Goal: Information Seeking & Learning: Learn about a topic

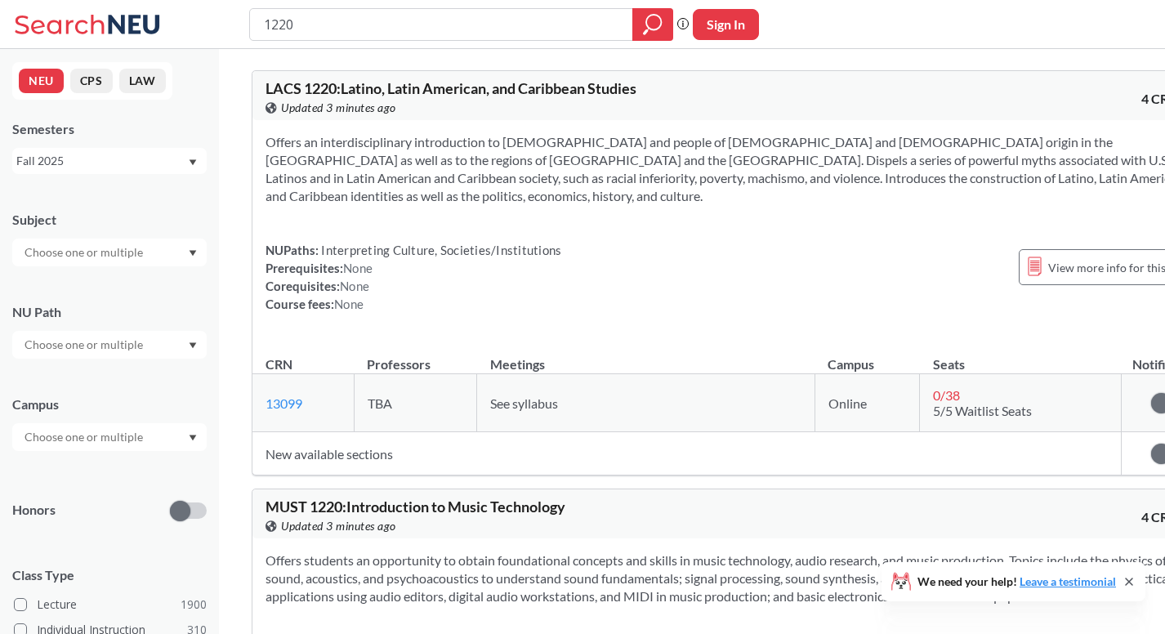
scroll to position [907, 0]
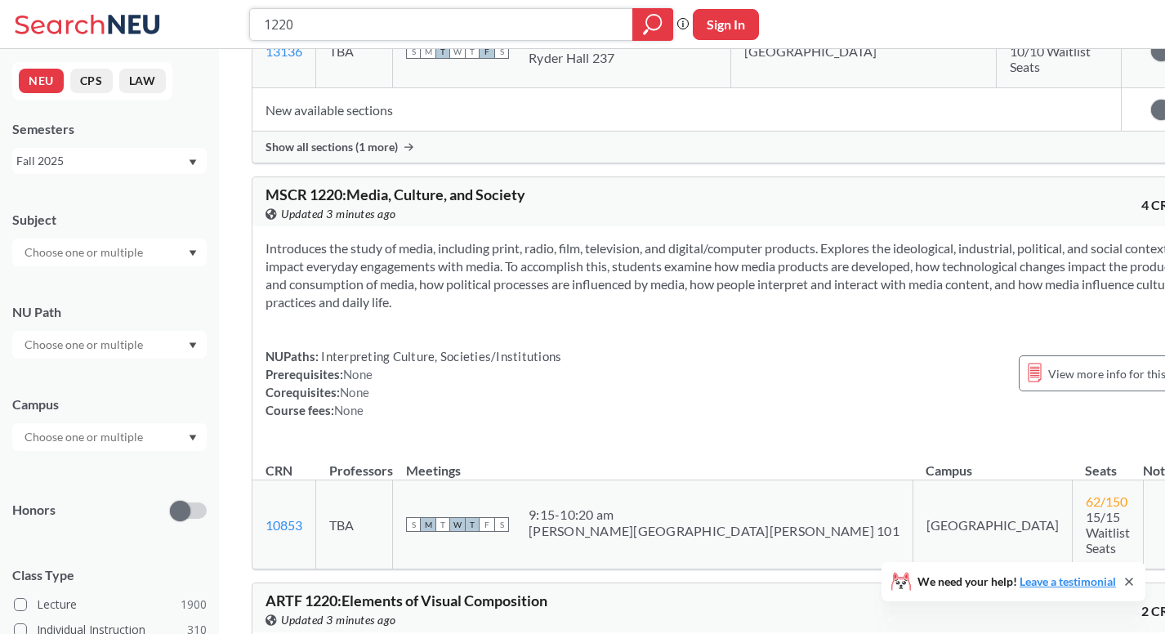
click at [637, 25] on div at bounding box center [652, 24] width 41 height 33
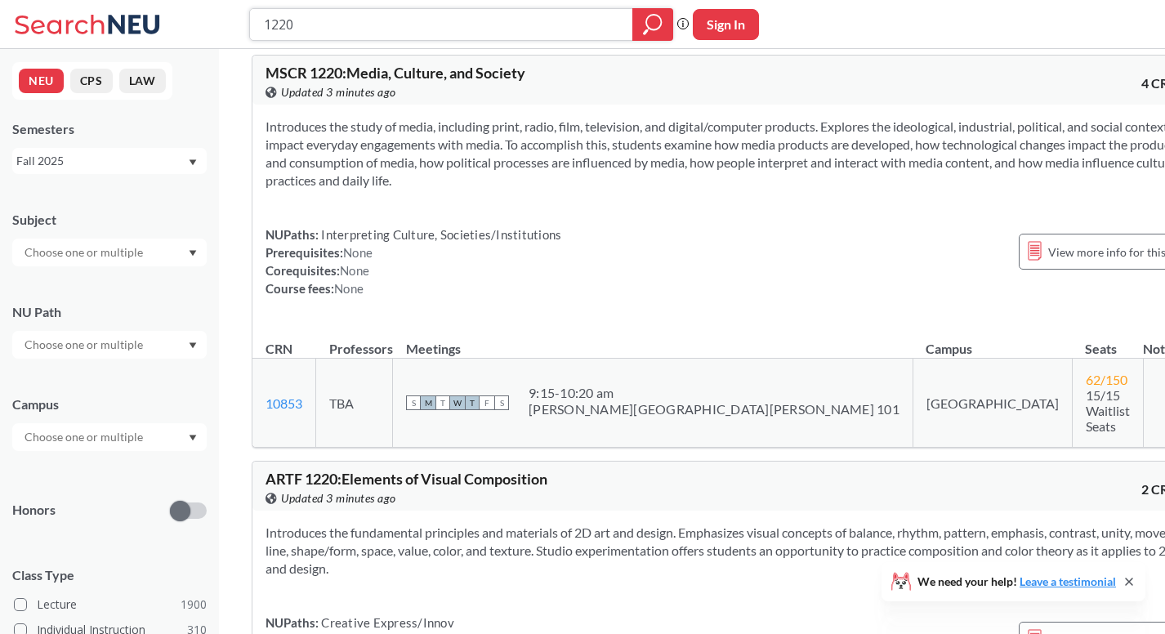
scroll to position [1391, 0]
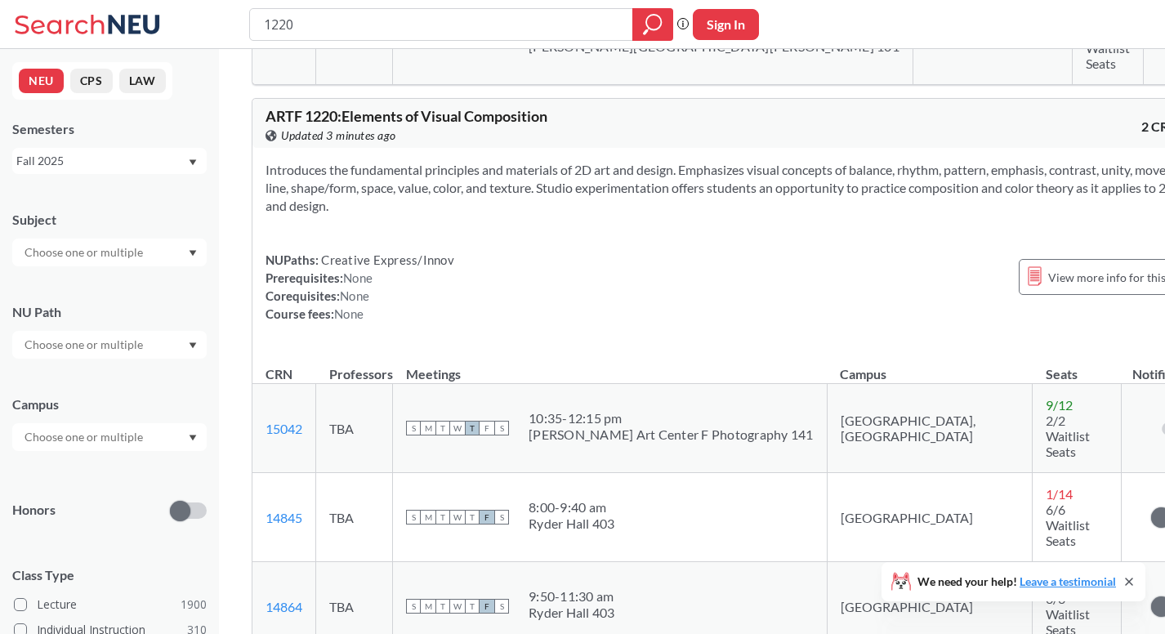
drag, startPoint x: 477, startPoint y: 431, endPoint x: 659, endPoint y: 460, distance: 184.4
click at [659, 473] on td "S M T W T F S 8:00 - 9:40 am [GEOGRAPHIC_DATA] 403" at bounding box center [610, 517] width 435 height 89
click at [671, 499] on div "S M T W T F S 8:00 - 9:40 am [GEOGRAPHIC_DATA] 403" at bounding box center [610, 517] width 408 height 36
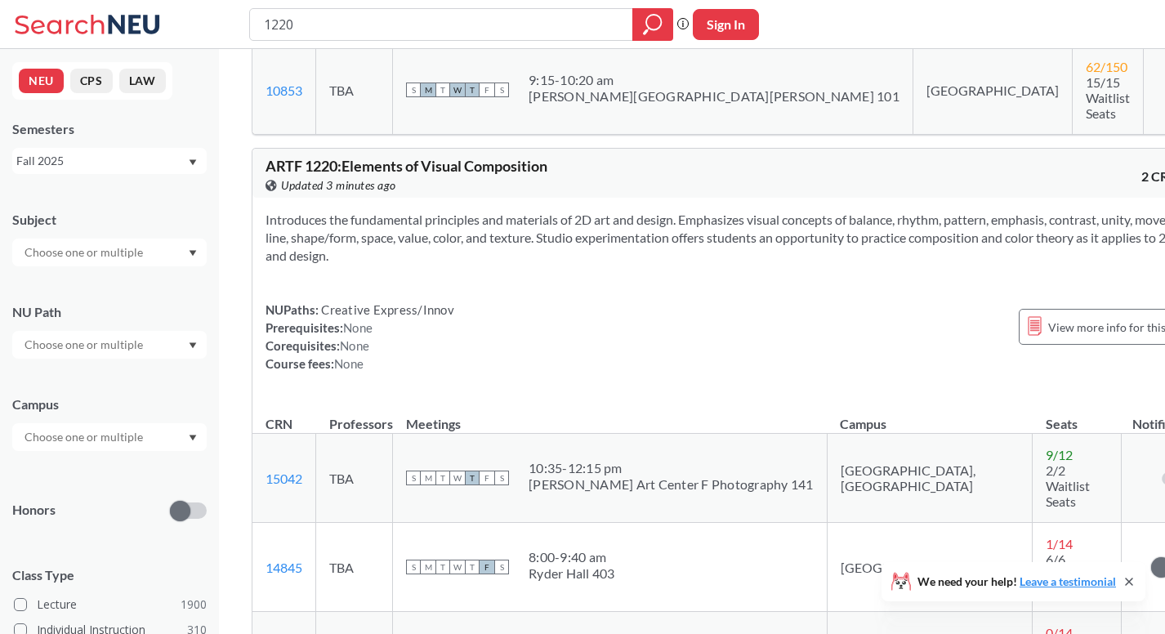
scroll to position [1488, 0]
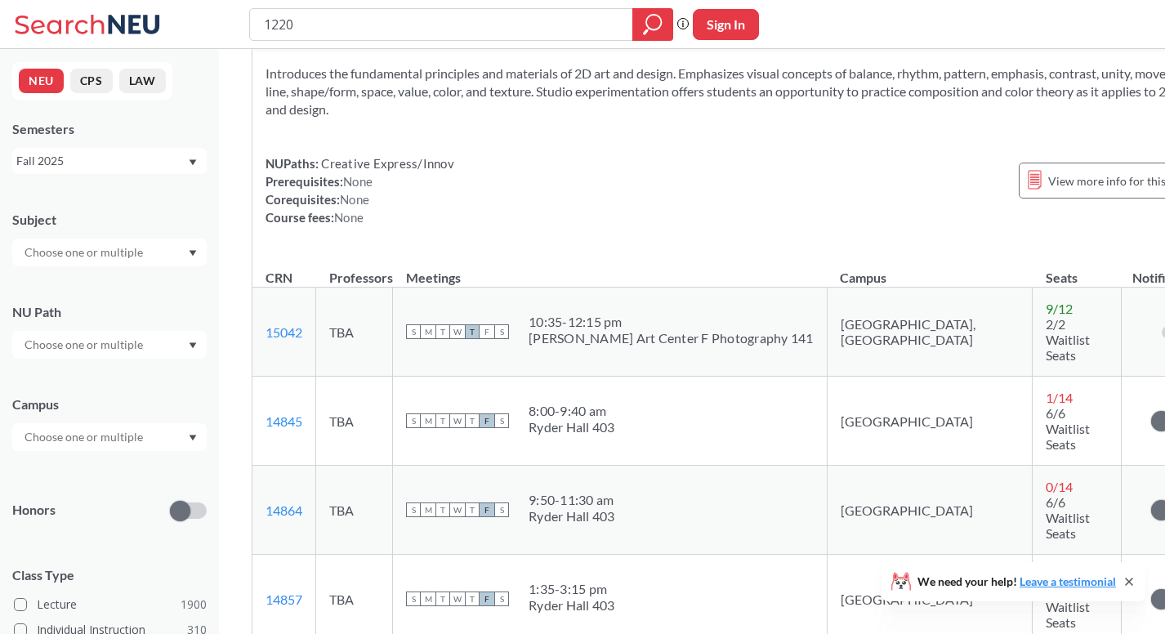
drag, startPoint x: 554, startPoint y: 327, endPoint x: 660, endPoint y: 371, distance: 115.0
click at [660, 377] on td "S M T W T F S 8:00 - 9:40 am [GEOGRAPHIC_DATA] 403" at bounding box center [610, 421] width 435 height 89
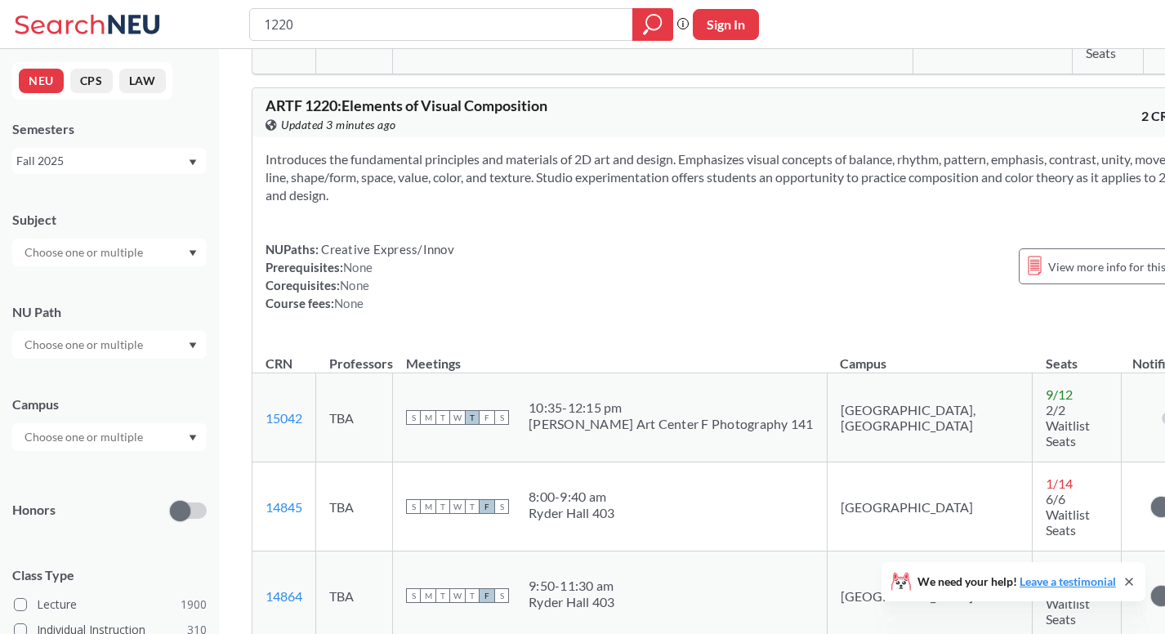
scroll to position [1333, 0]
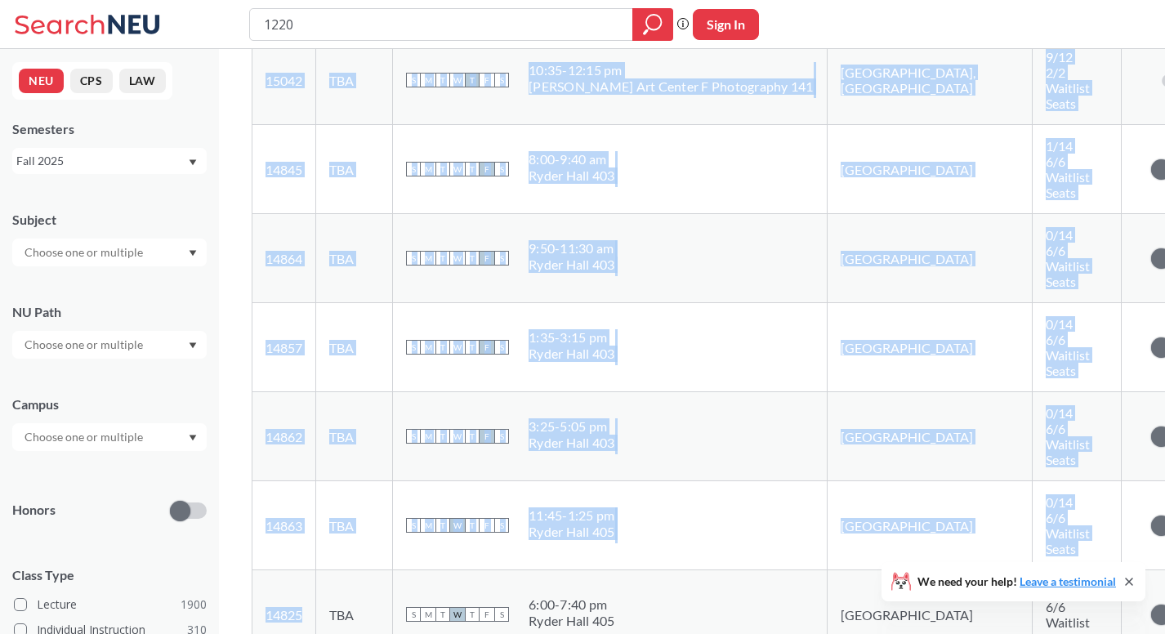
drag, startPoint x: 304, startPoint y: 433, endPoint x: 231, endPoint y: 429, distance: 72.8
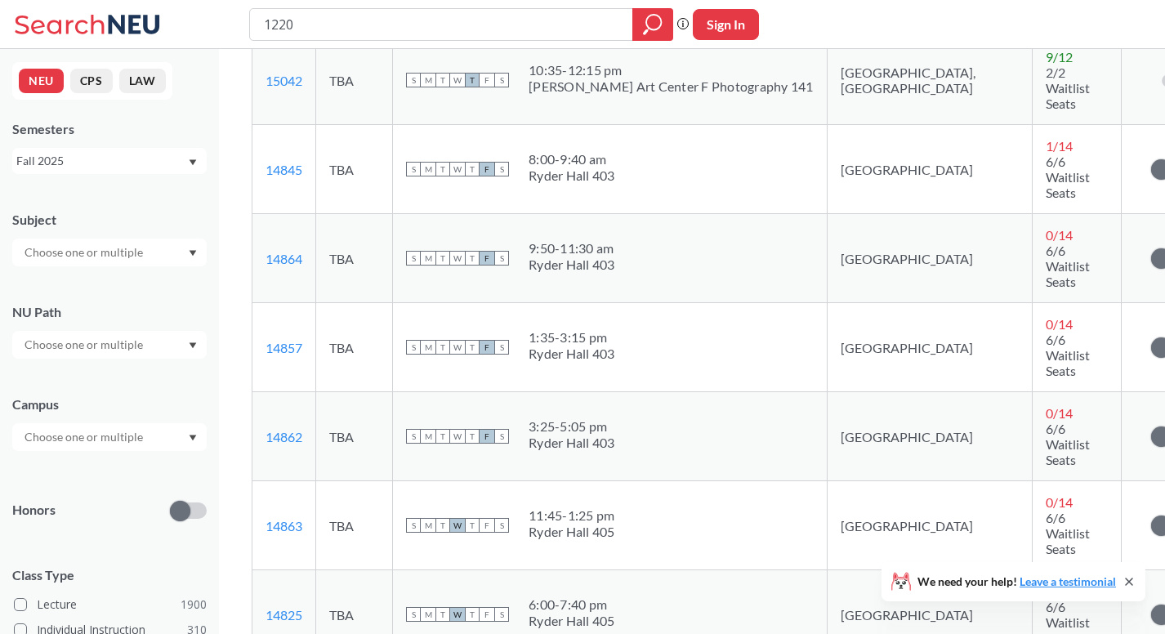
click at [368, 570] on td "TBA" at bounding box center [354, 614] width 77 height 89
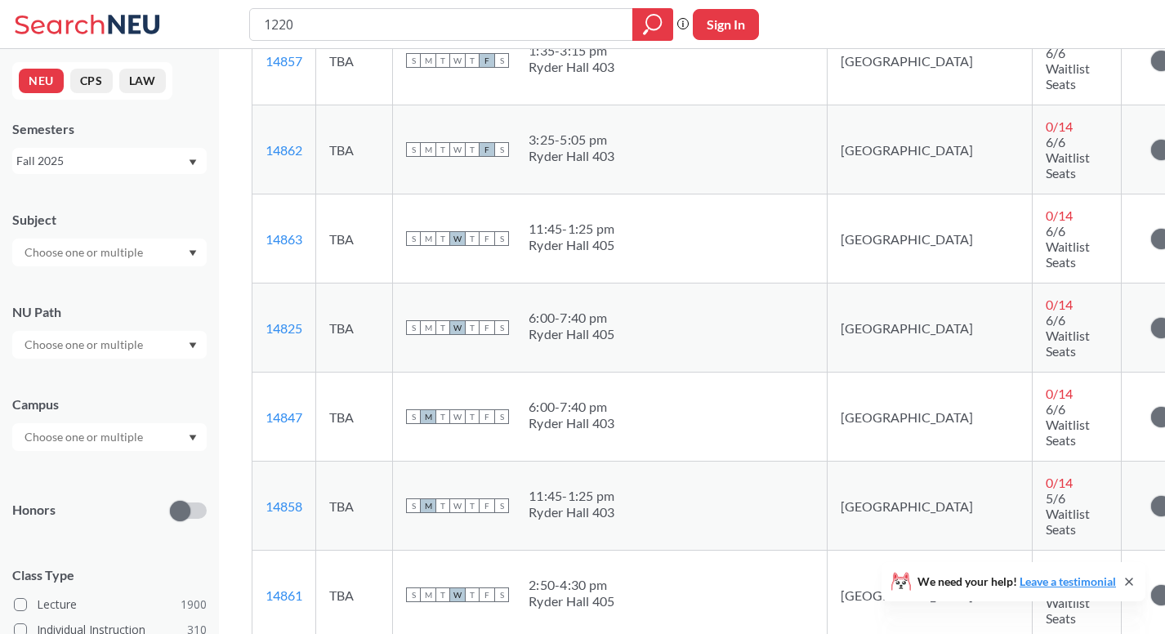
scroll to position [1615, 0]
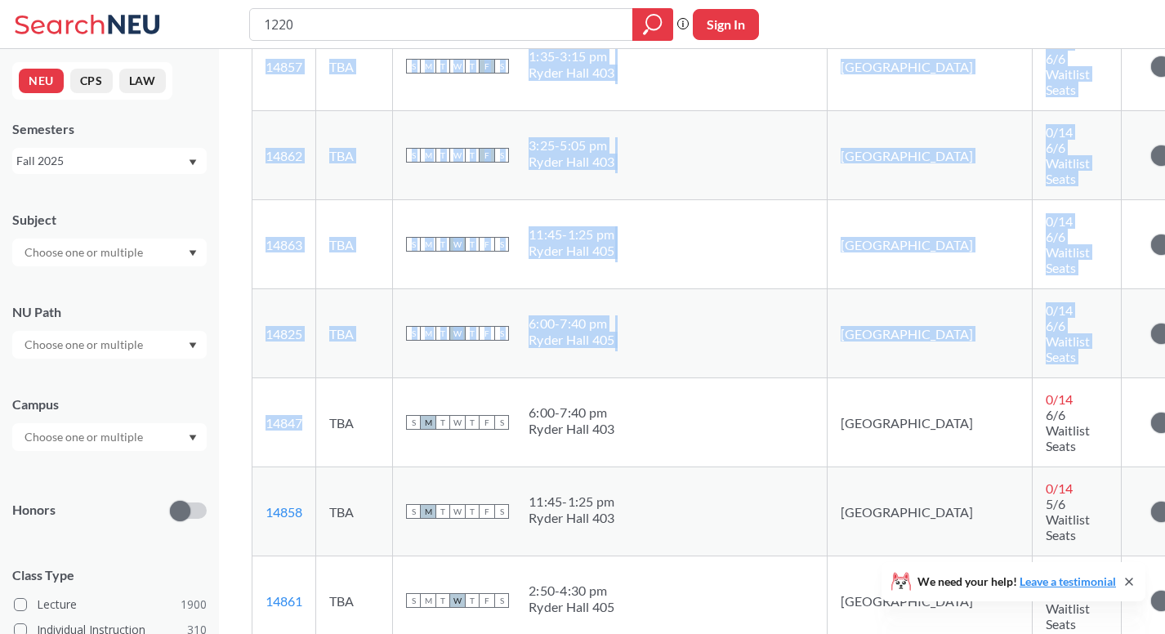
drag, startPoint x: 319, startPoint y: 214, endPoint x: 221, endPoint y: 207, distance: 98.3
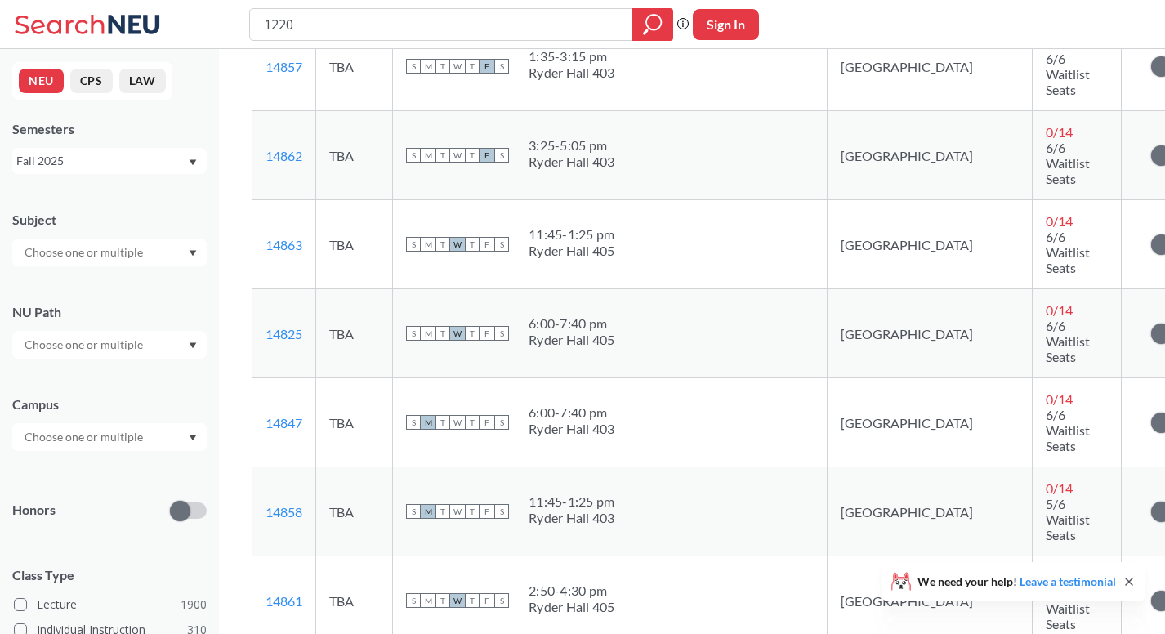
click at [338, 378] on td "TBA" at bounding box center [354, 422] width 77 height 89
drag, startPoint x: 310, startPoint y: 212, endPoint x: 266, endPoint y: 212, distance: 44.9
click at [266, 378] on td "14847 View this section on Banner." at bounding box center [284, 422] width 64 height 89
copy link "14847"
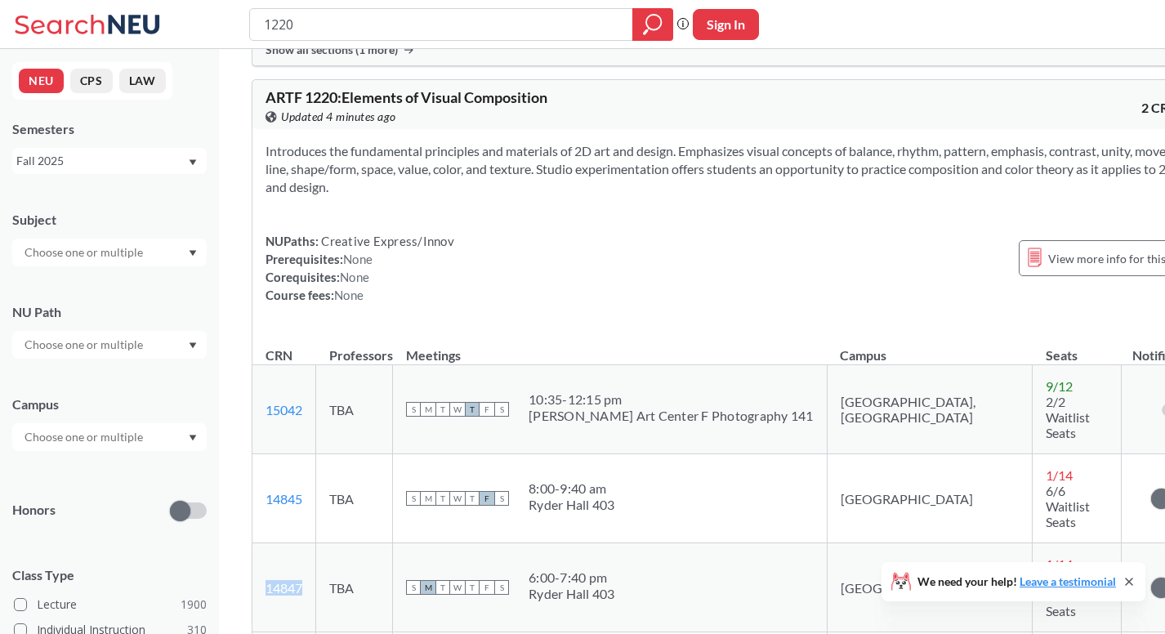
scroll to position [995, 0]
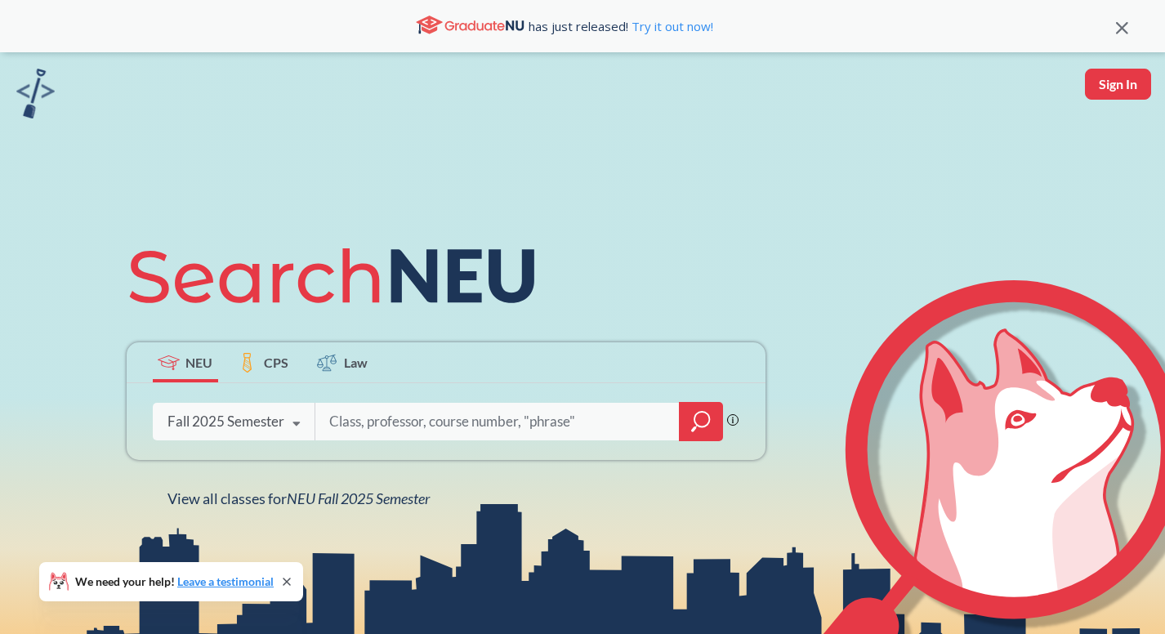
click at [413, 422] on input "search" at bounding box center [498, 421] width 340 height 34
type input "artf 1250"
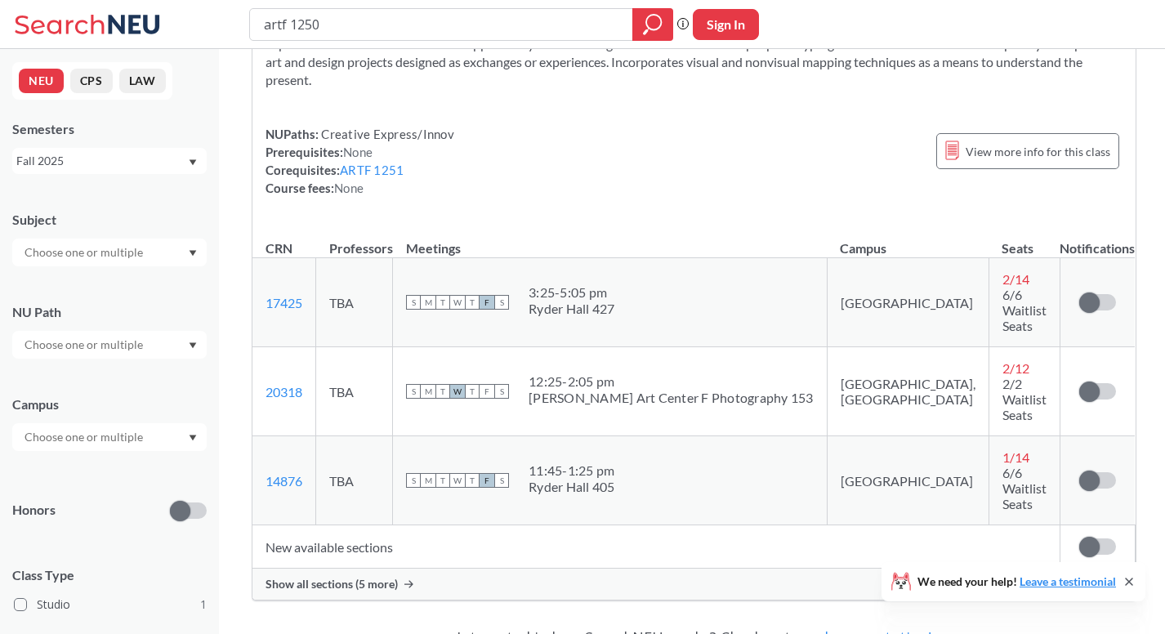
scroll to position [136, 0]
click at [552, 524] on td "New available sections" at bounding box center [655, 545] width 807 height 43
click at [543, 567] on div "Show all sections (5 more)" at bounding box center [693, 582] width 883 height 31
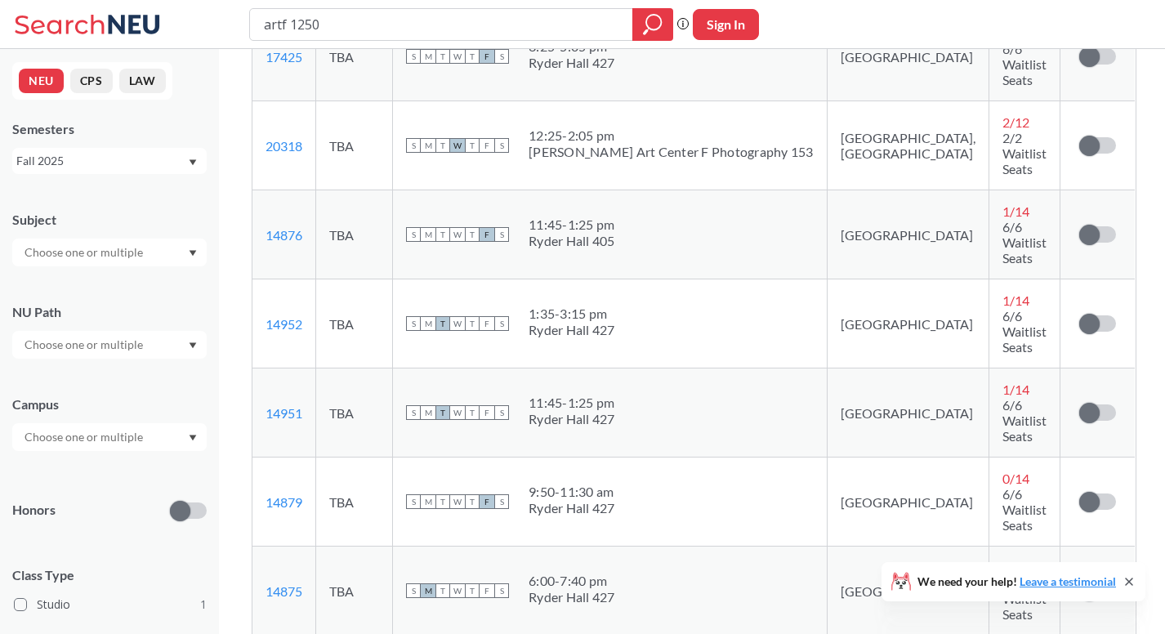
scroll to position [398, 0]
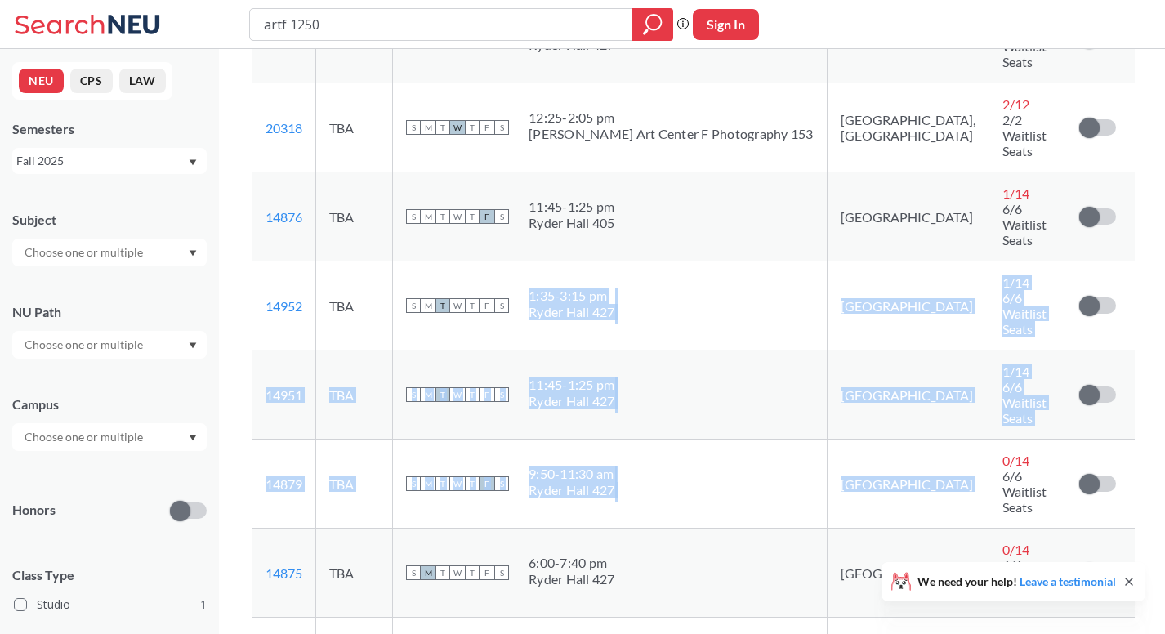
drag, startPoint x: 557, startPoint y: 203, endPoint x: 954, endPoint y: 313, distance: 412.1
click at [954, 313] on tbody "17425 View this section on Banner. TBA S M T W T F S 3:25 - 5:05 pm Ryder Hall …" at bounding box center [693, 350] width 882 height 712
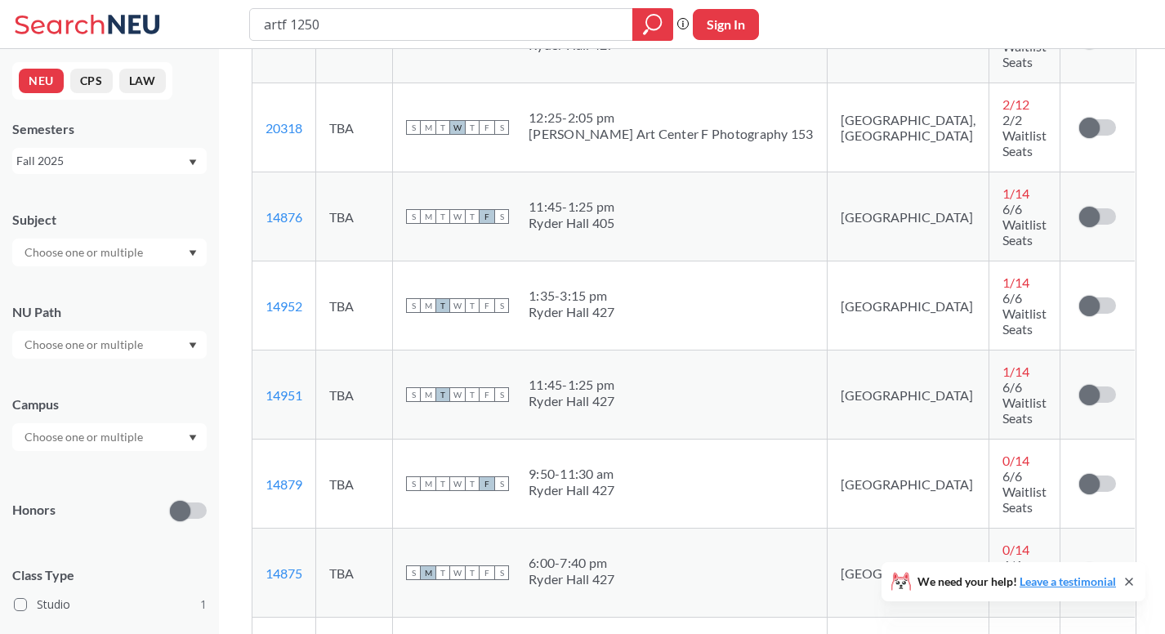
click at [989, 440] on td "0 / 14 6/6 Waitlist Seats" at bounding box center [1024, 484] width 71 height 89
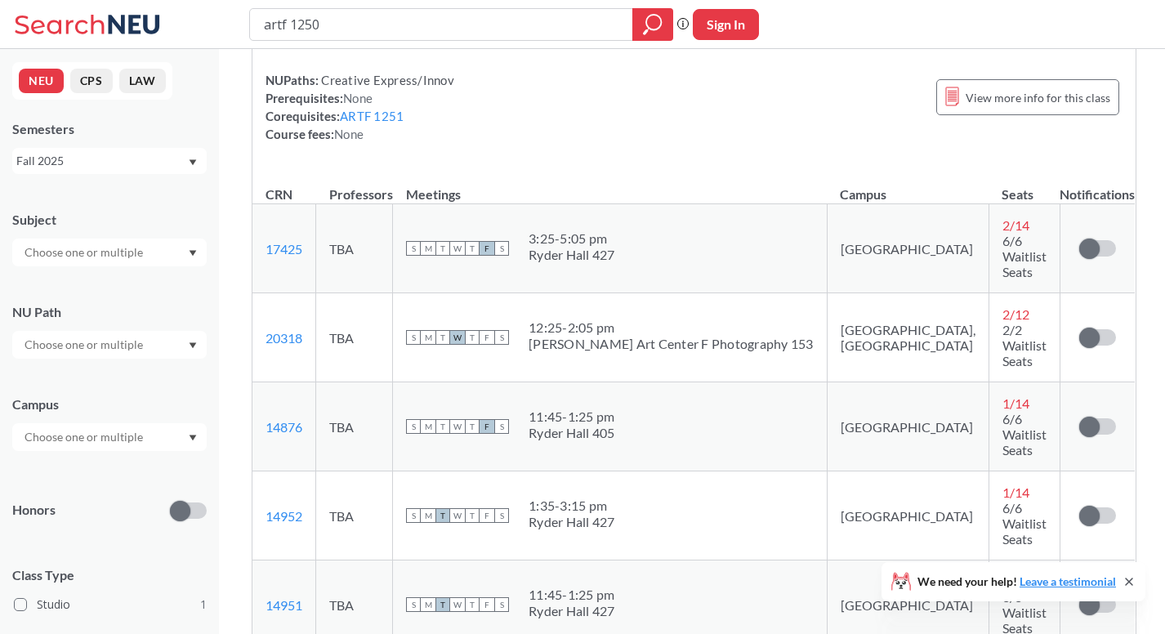
scroll to position [375, 0]
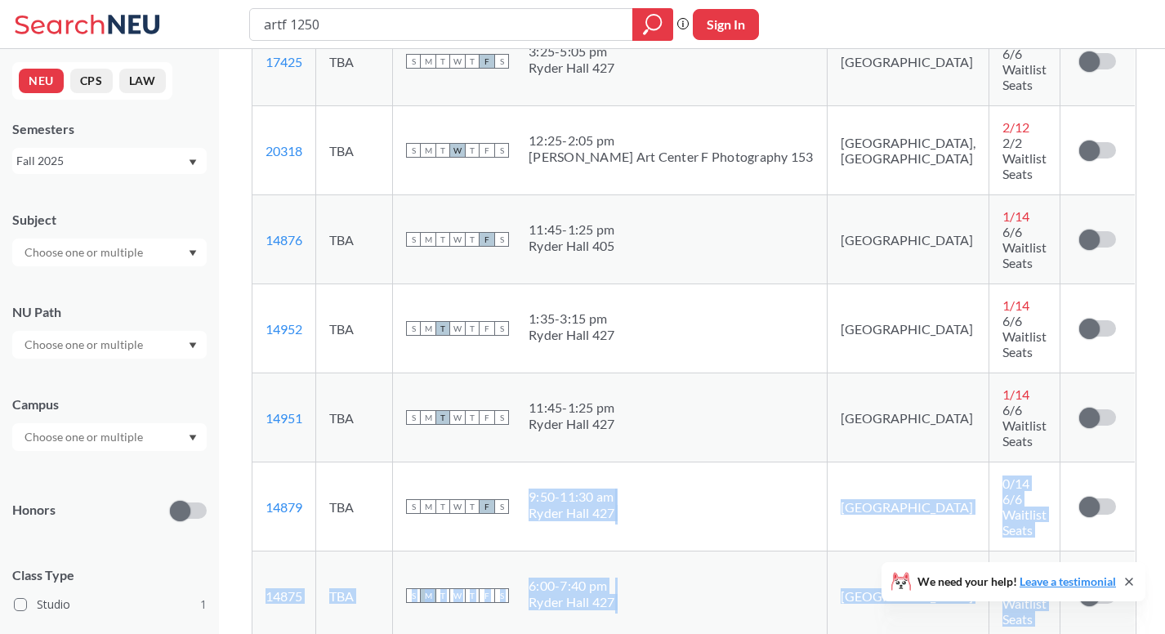
drag, startPoint x: 550, startPoint y: 347, endPoint x: 779, endPoint y: 507, distance: 279.9
click at [779, 507] on tbody "17425 View this section on Banner. TBA S M T W T F S 3:25 - 5:05 pm Ryder Hall …" at bounding box center [693, 373] width 882 height 712
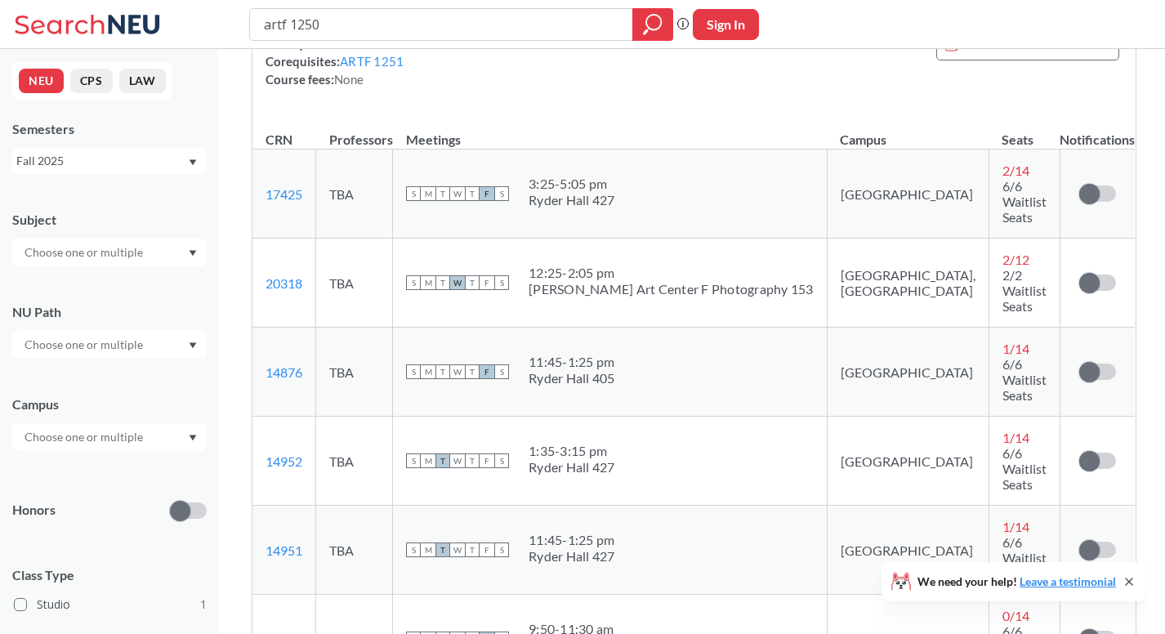
scroll to position [240, 0]
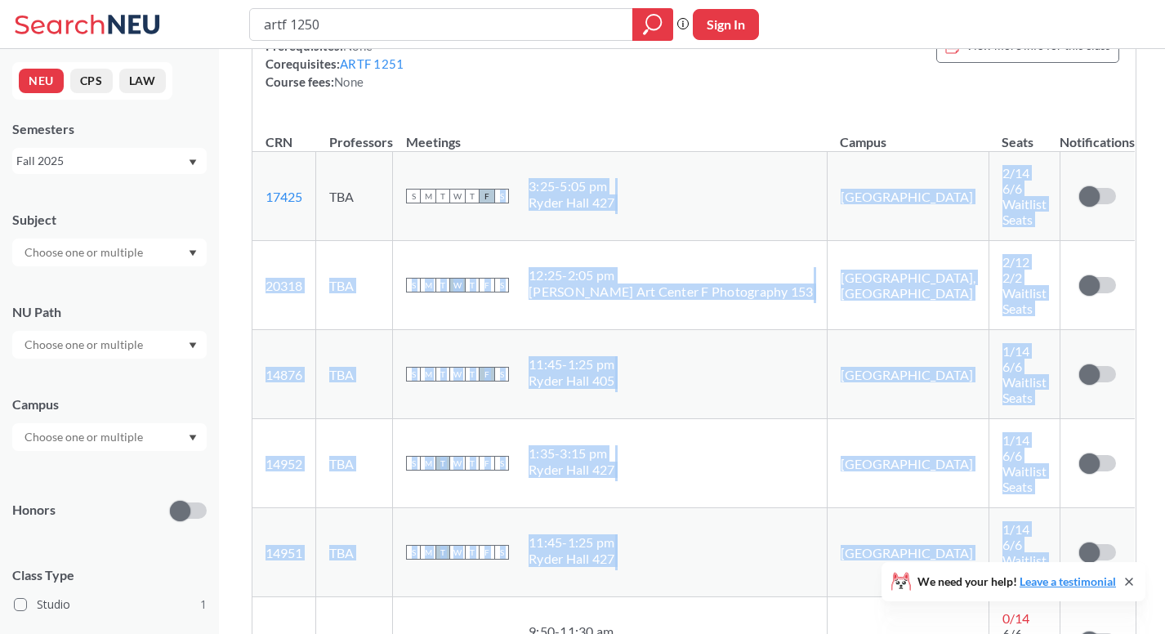
drag, startPoint x: 1018, startPoint y: 446, endPoint x: 523, endPoint y: 169, distance: 567.4
click at [523, 169] on tbody "17425 View this section on Banner. TBA S M T W T F S 3:25 - 5:05 pm Ryder Hall …" at bounding box center [693, 508] width 882 height 712
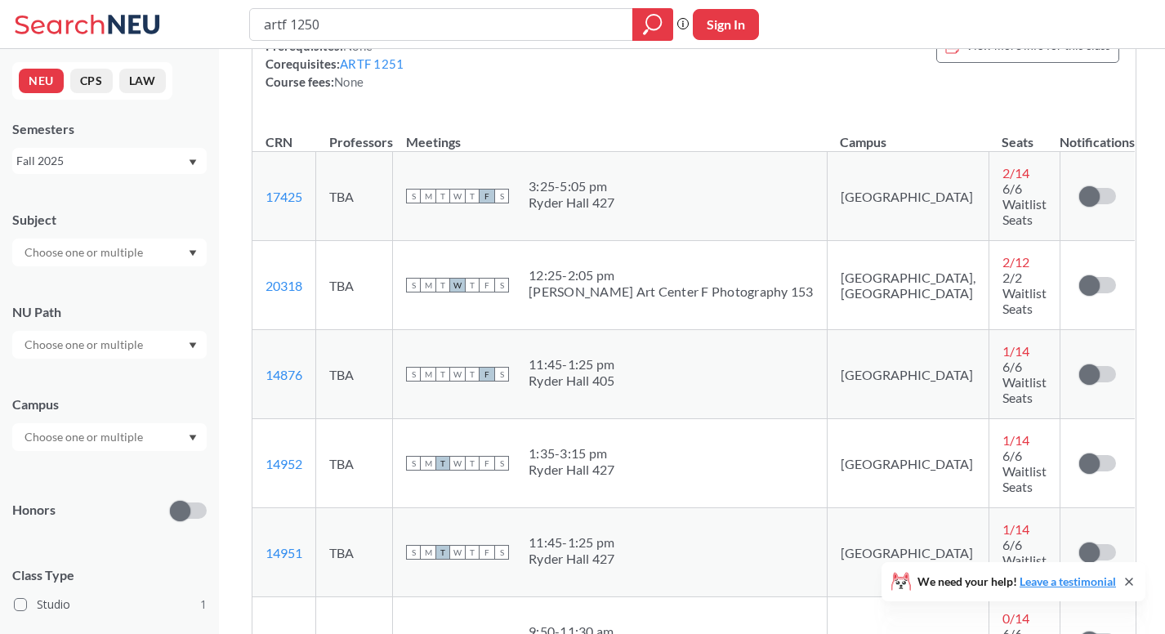
click at [600, 126] on th "Meetings" at bounding box center [610, 134] width 435 height 35
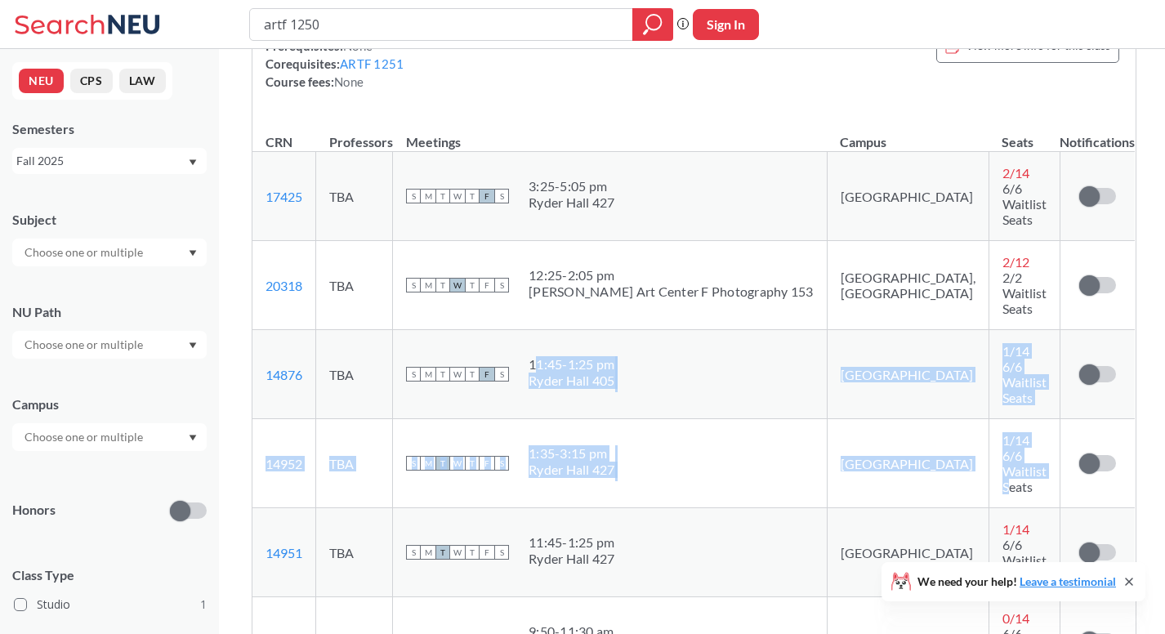
drag, startPoint x: 557, startPoint y: 296, endPoint x: 986, endPoint y: 386, distance: 438.4
click at [986, 386] on tbody "17425 View this section on Banner. TBA S M T W T F S 3:25 - 5:05 pm Ryder Hall …" at bounding box center [693, 508] width 882 height 712
click at [1003, 448] on span "6/6 Waitlist Seats" at bounding box center [1025, 471] width 44 height 47
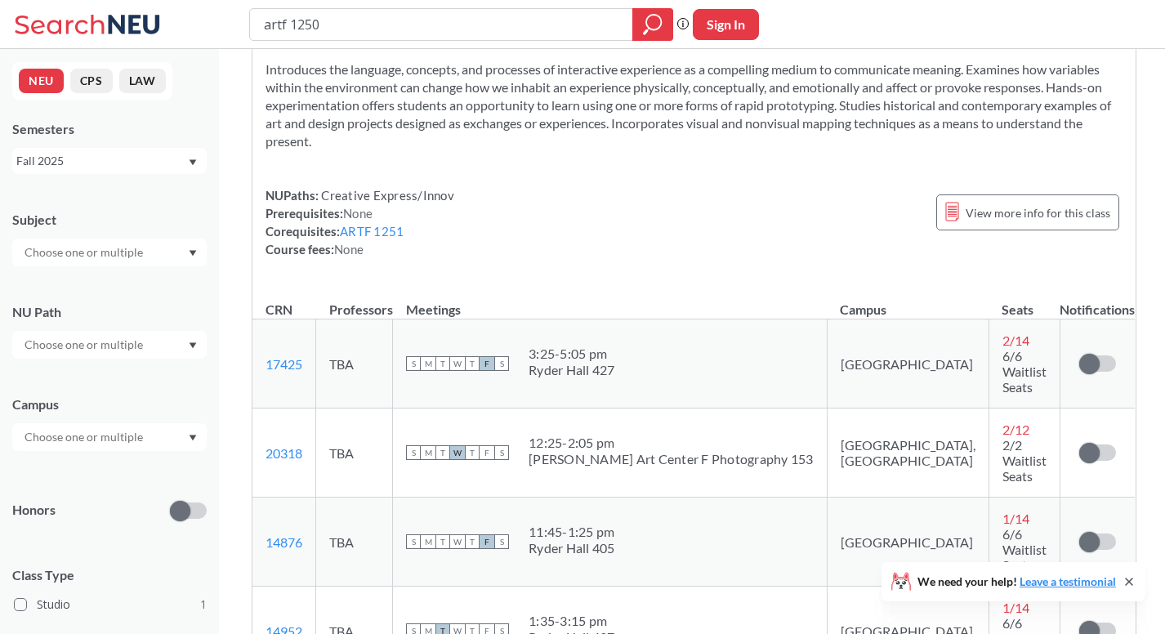
scroll to position [107, 0]
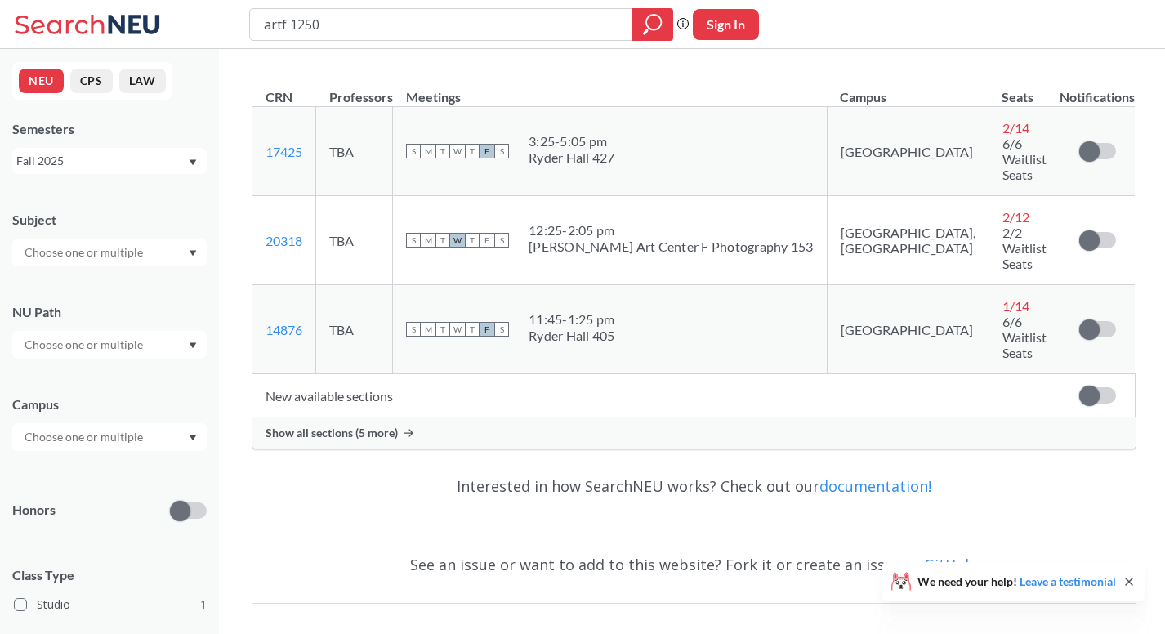
click at [422, 418] on div "Show all sections (5 more)" at bounding box center [693, 433] width 883 height 31
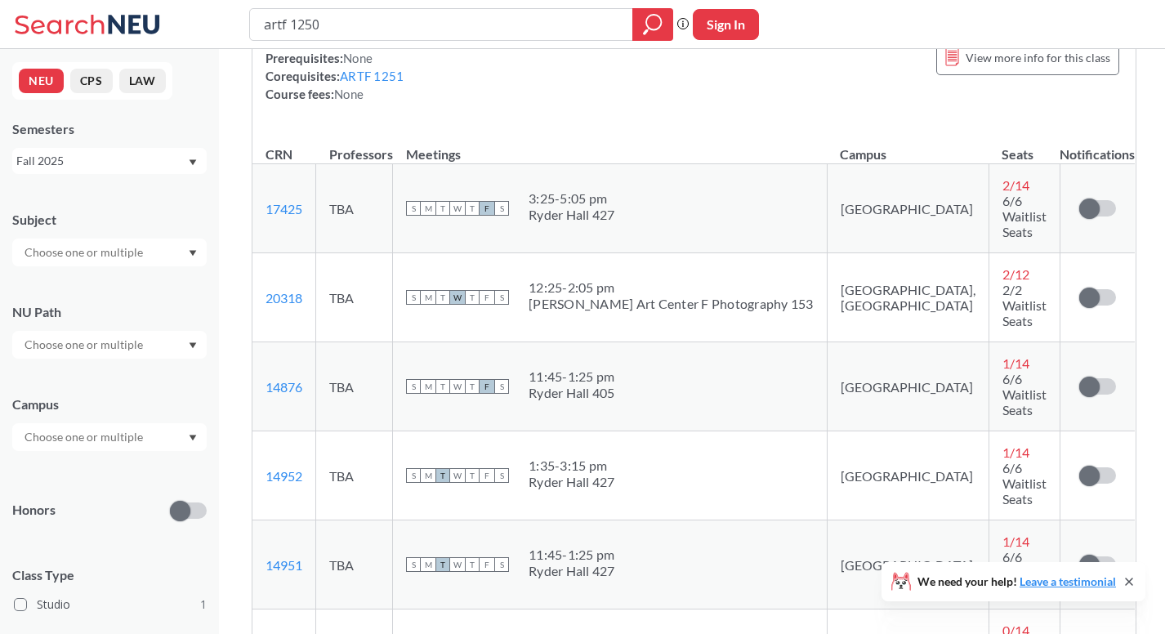
scroll to position [0, 0]
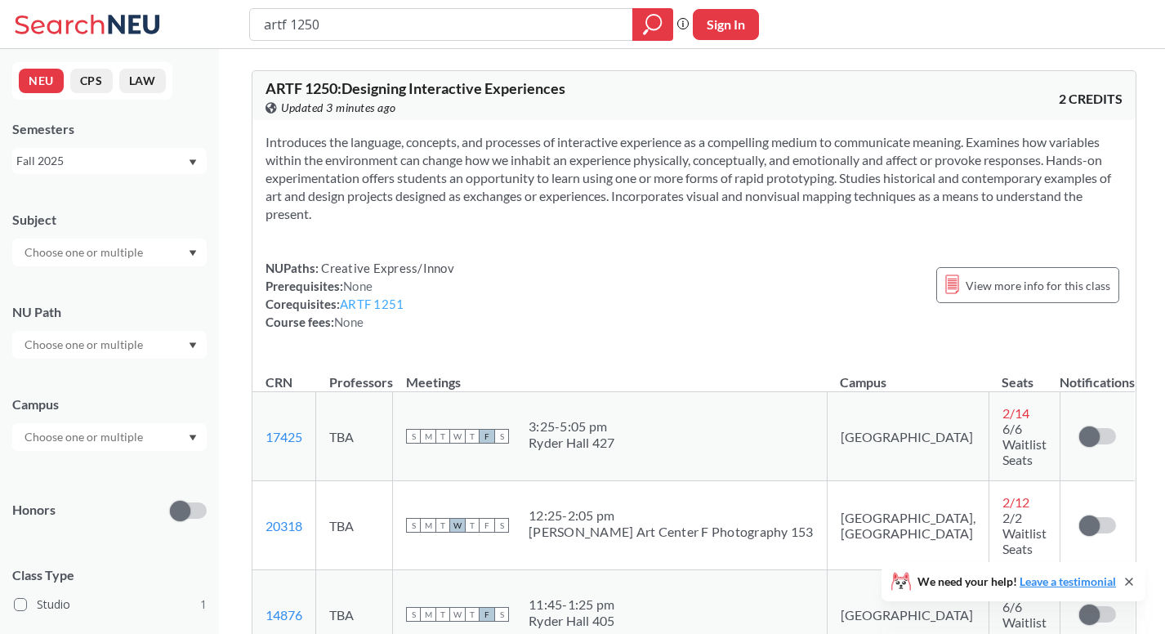
click at [392, 310] on link "ARTF 1251" at bounding box center [372, 304] width 64 height 15
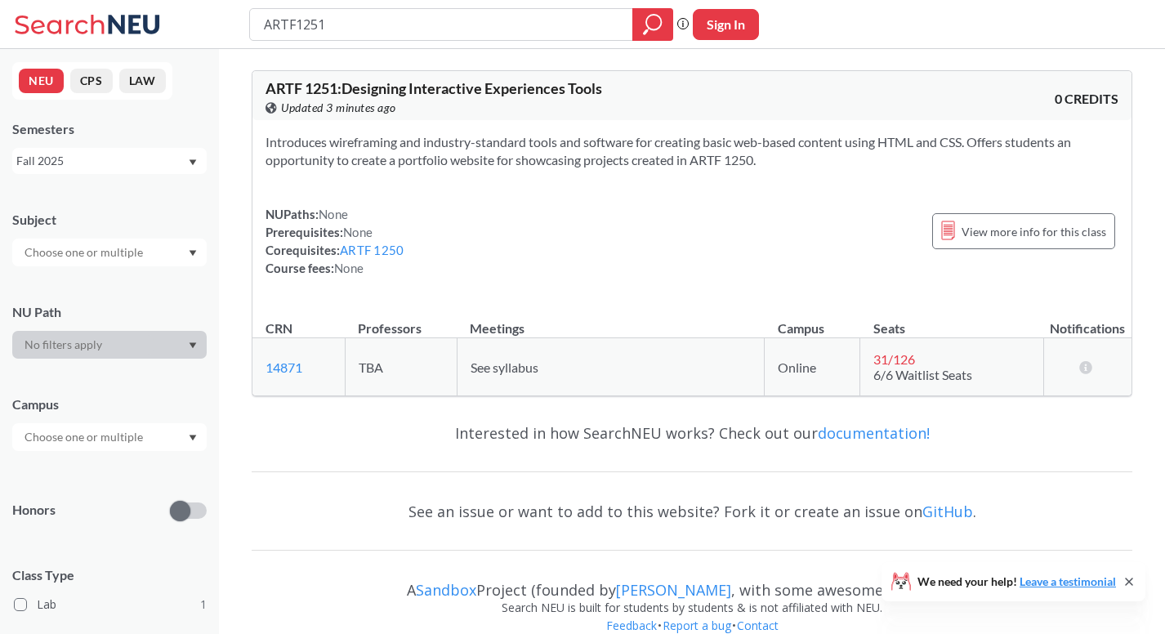
type input "artf 1250"
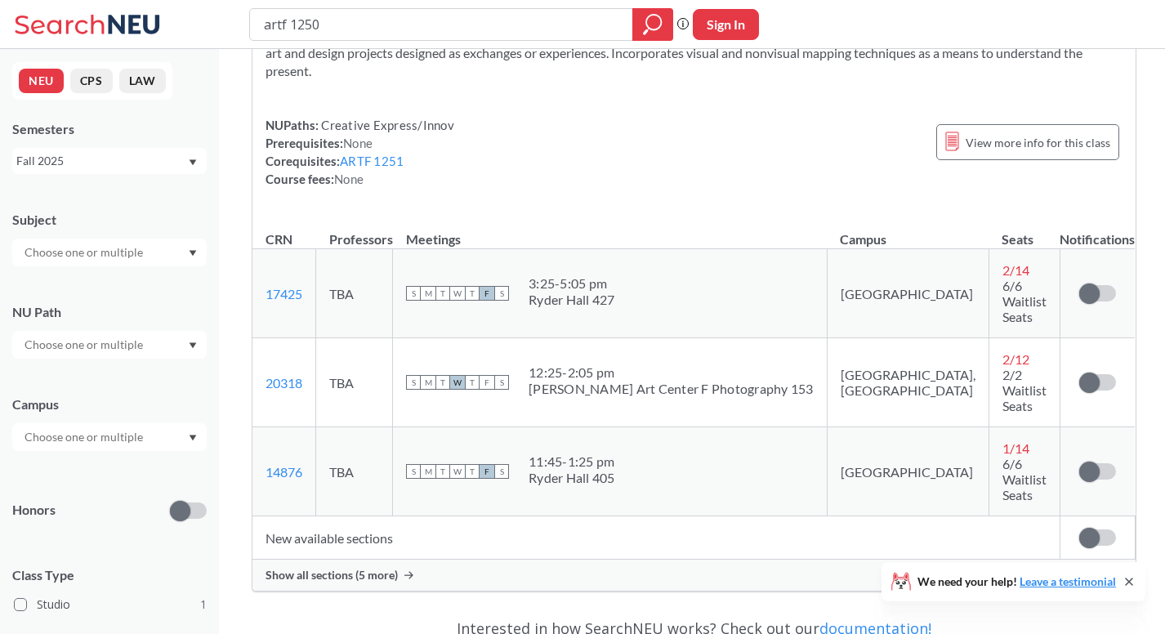
scroll to position [152, 0]
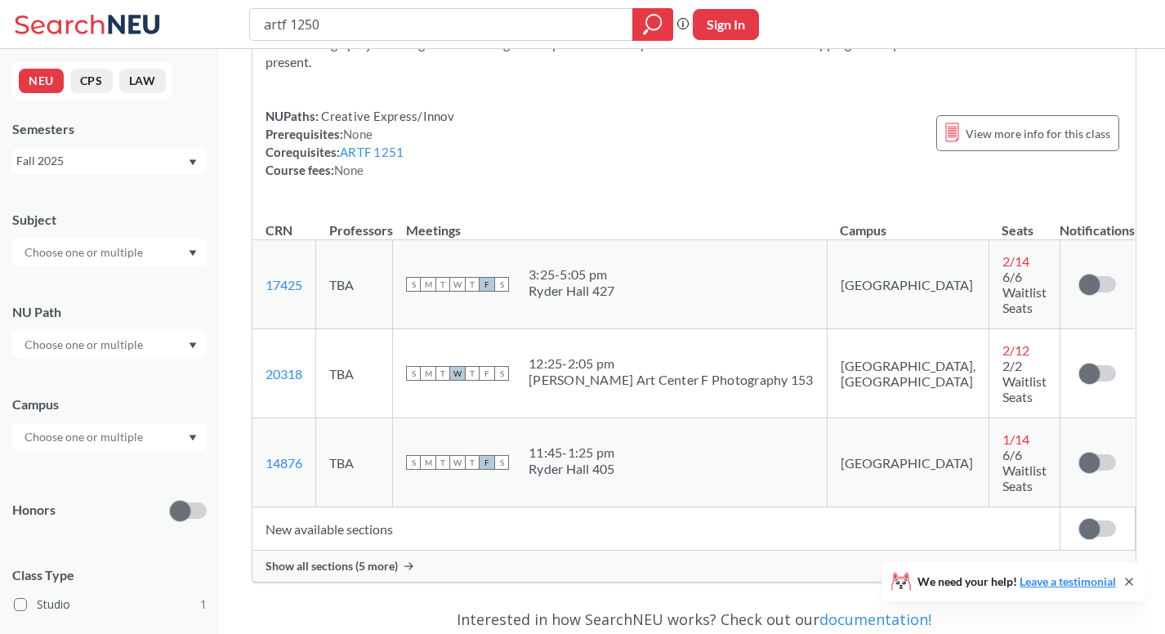
click at [494, 551] on div "Show all sections (5 more)" at bounding box center [693, 566] width 883 height 31
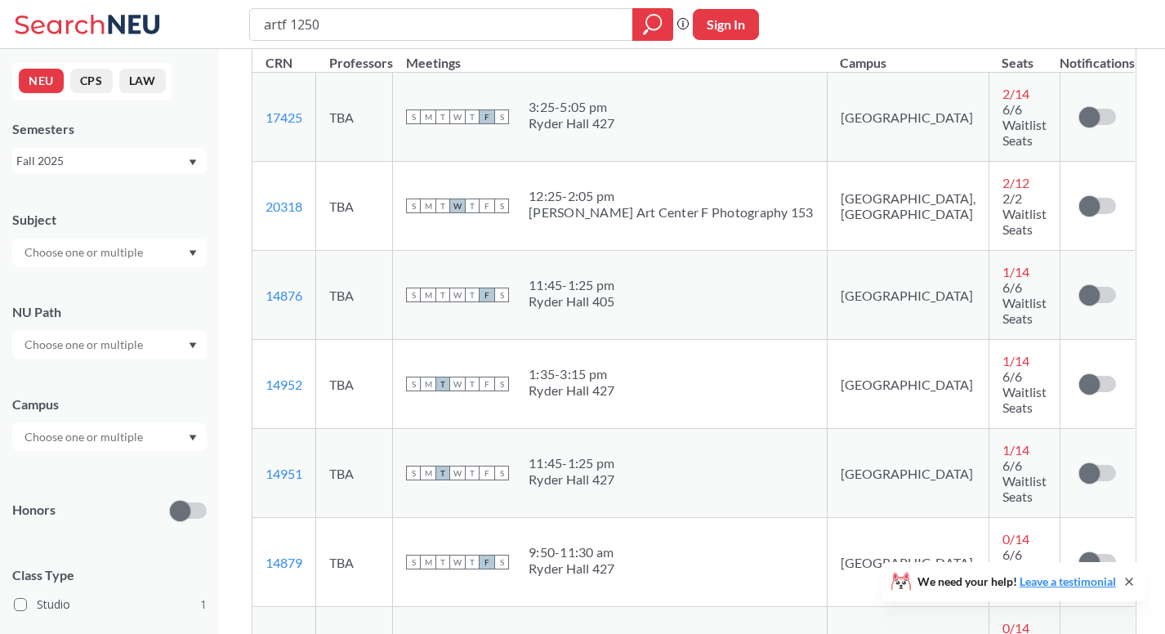
scroll to position [221, 0]
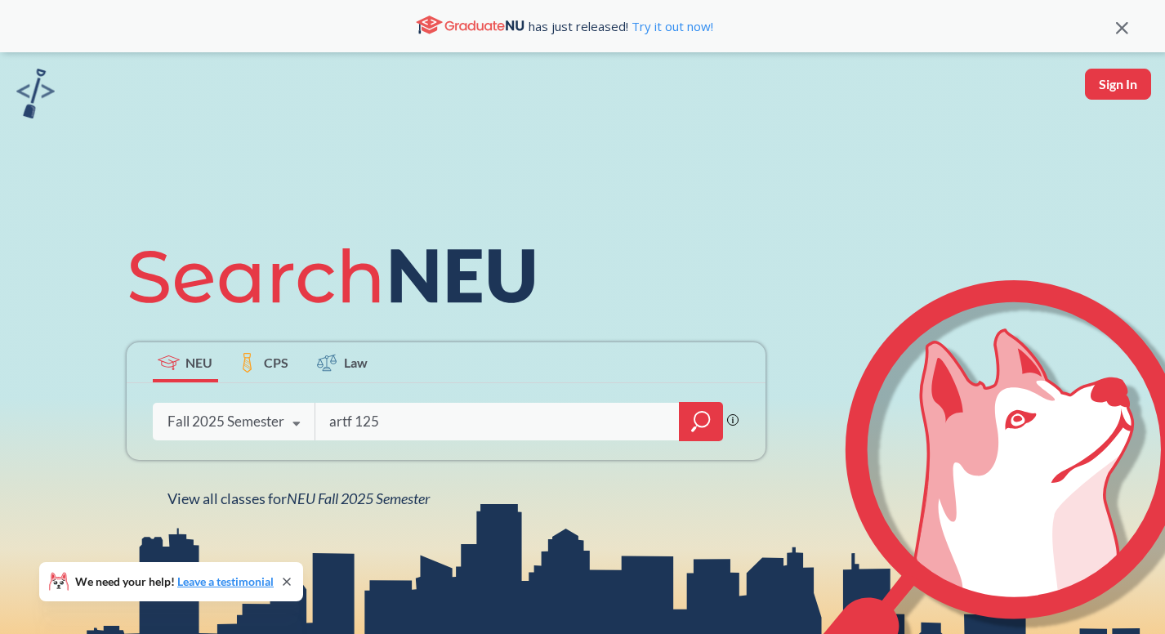
type input "artf 1250"
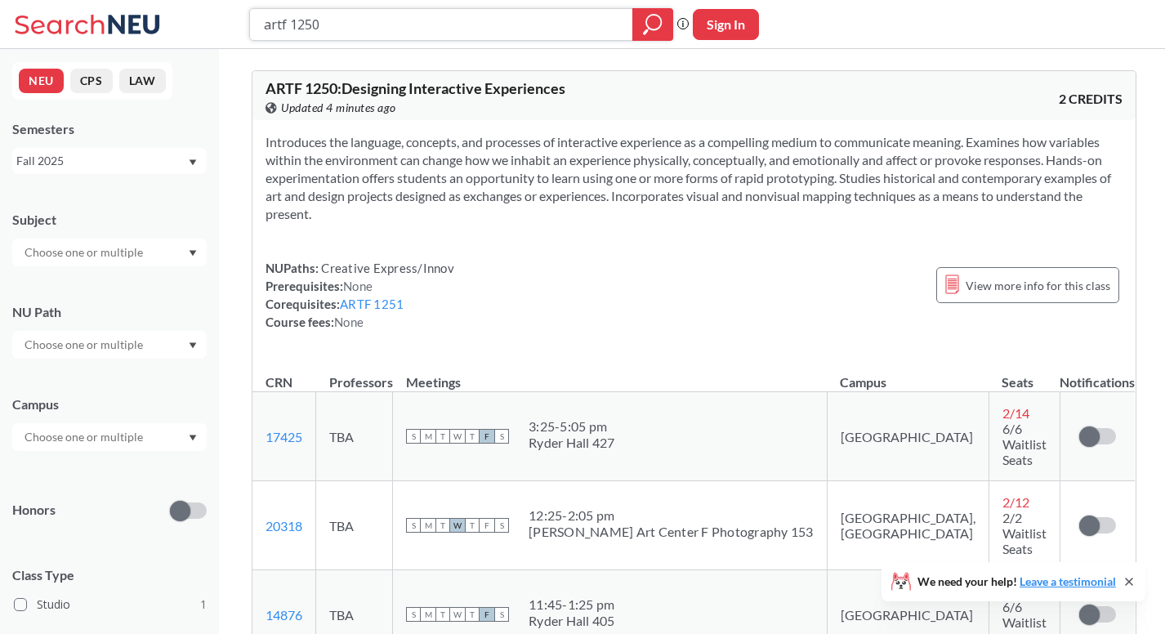
click at [333, 24] on input "artf 1250" at bounding box center [441, 25] width 359 height 28
type input "1001"
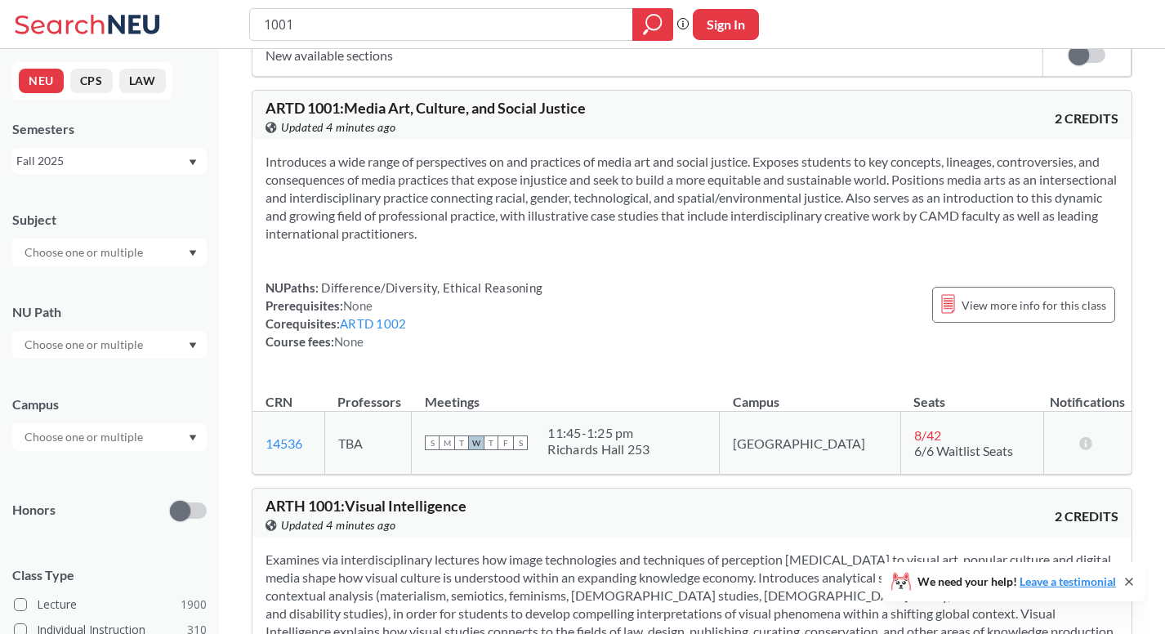
scroll to position [486, 0]
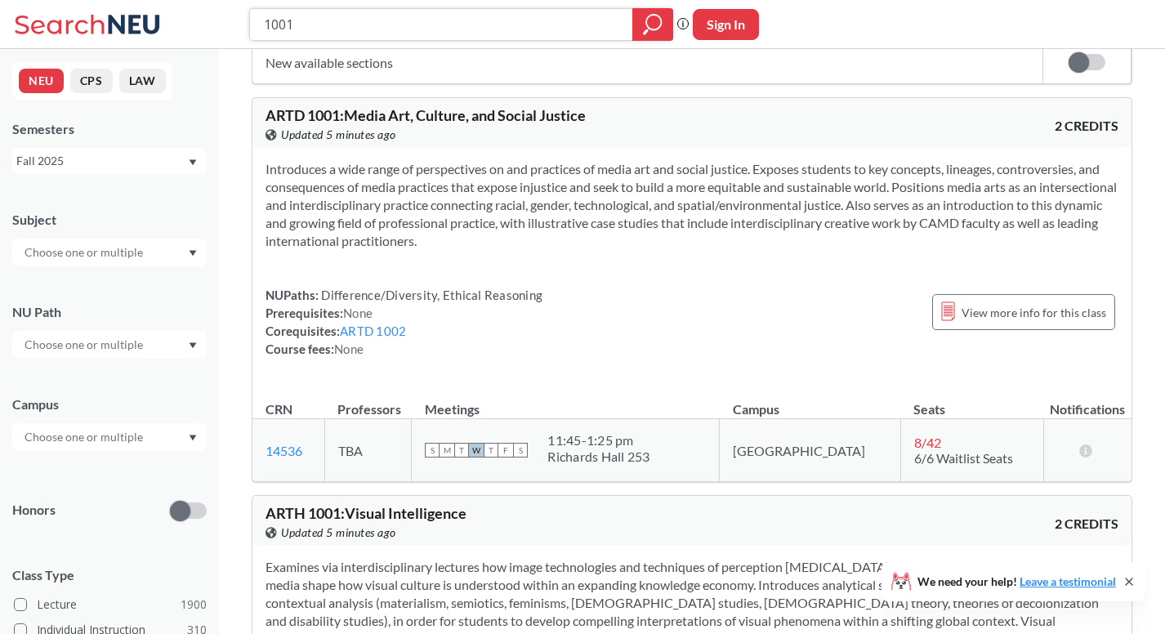
click at [405, 19] on input "1001" at bounding box center [441, 25] width 359 height 28
type input "artg 1001"
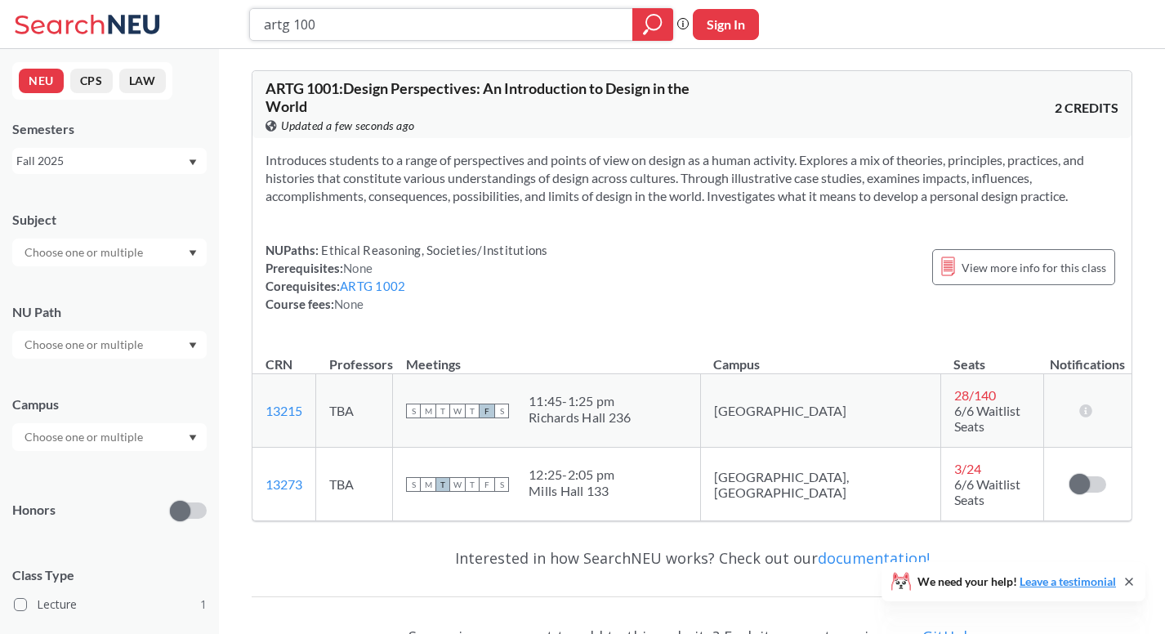
type input "artg 1002"
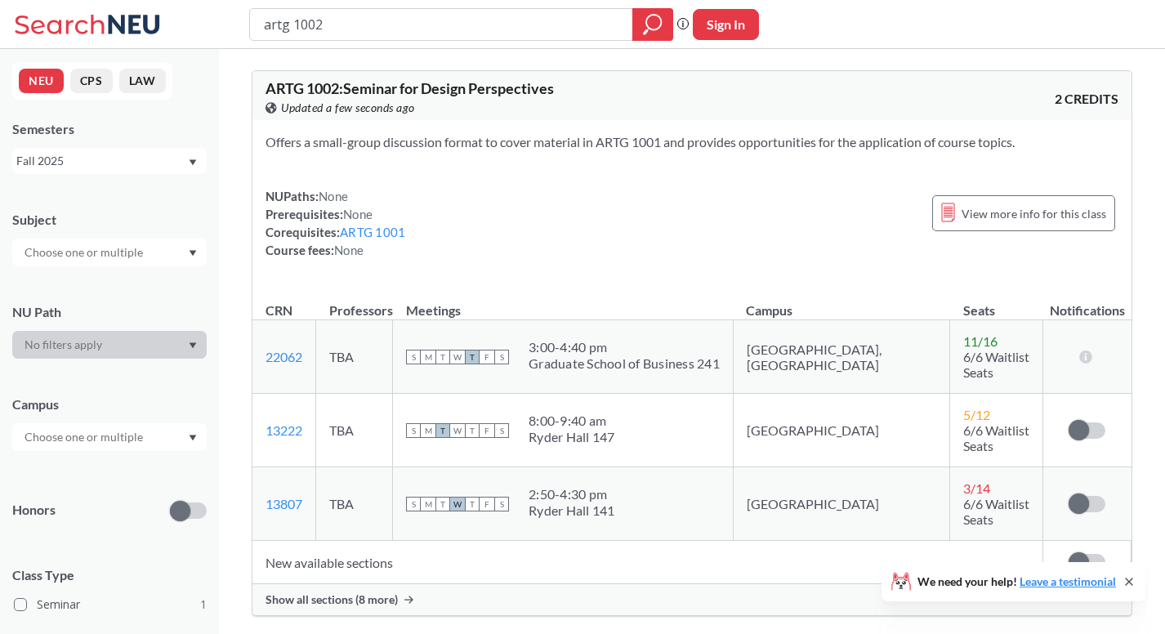
click at [328, 584] on div "Show all sections (8 more)" at bounding box center [691, 599] width 879 height 31
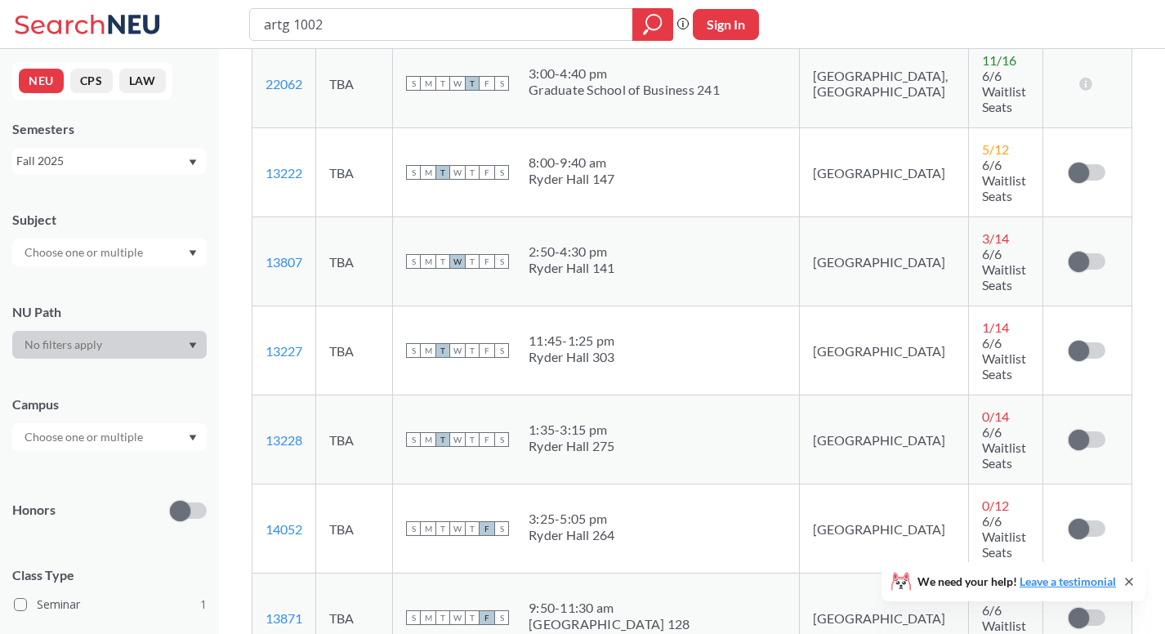
scroll to position [284, 0]
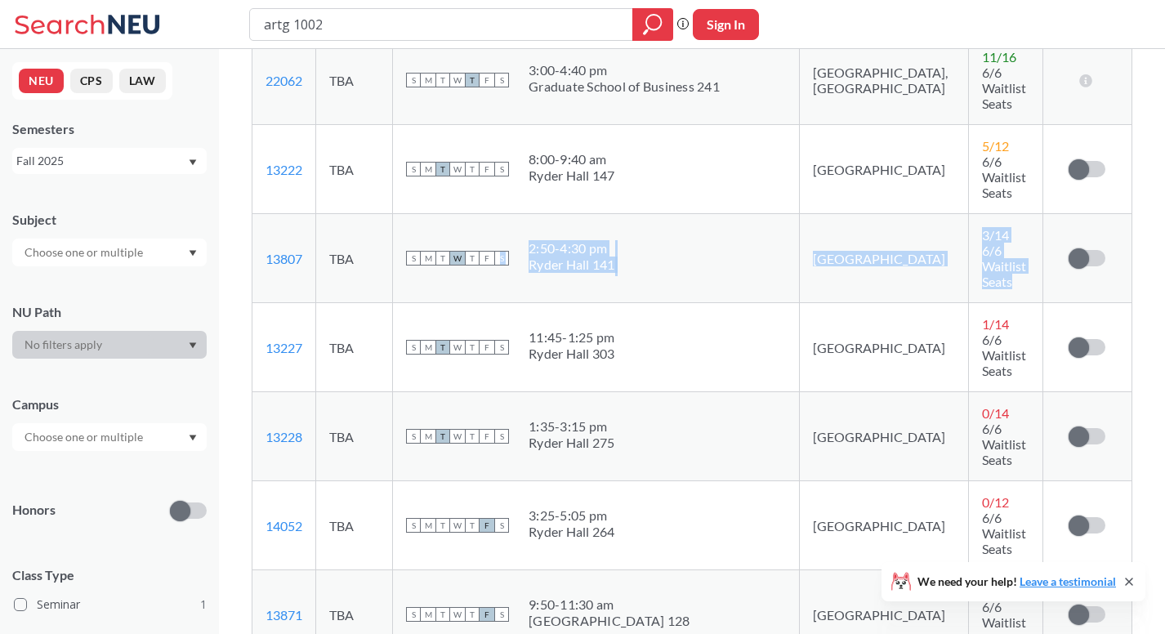
drag, startPoint x: 547, startPoint y: 176, endPoint x: 1039, endPoint y: 204, distance: 492.7
click at [1039, 214] on tr "13807 View this section on Banner. TBA S M T W T F S 2:50 - 4:30 pm Ryder Hall …" at bounding box center [691, 258] width 879 height 89
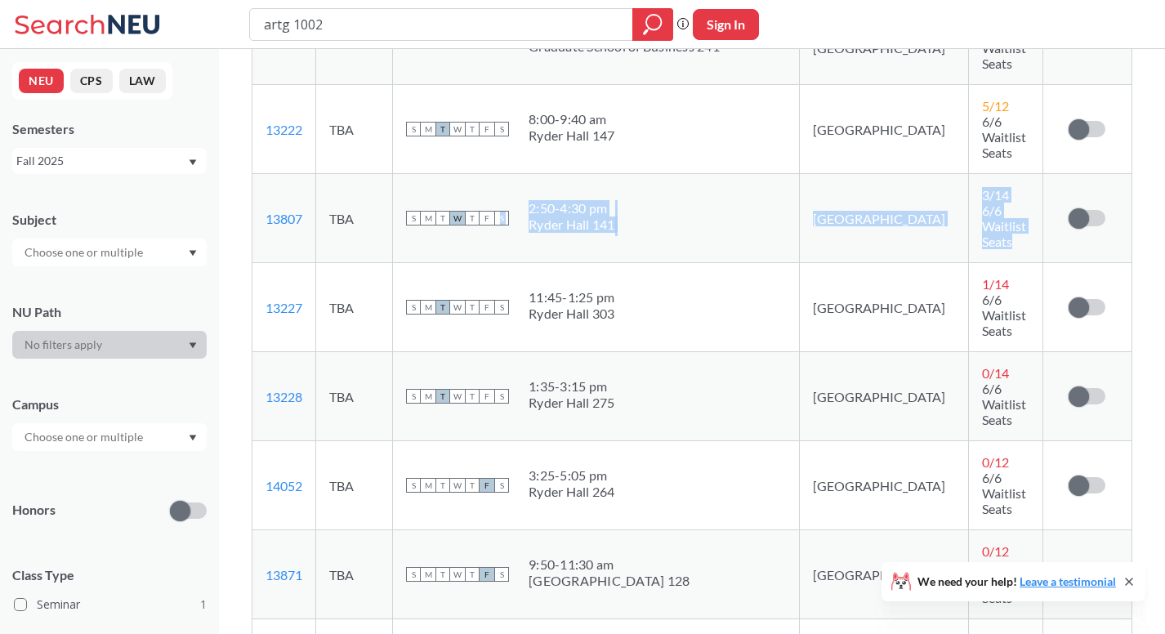
scroll to position [326, 0]
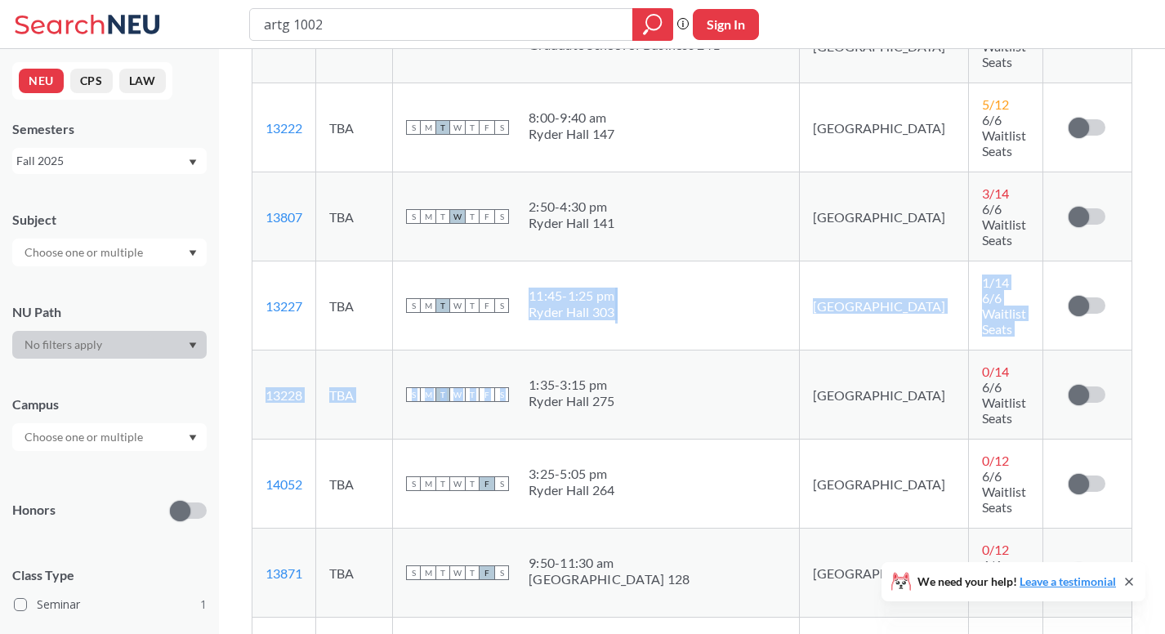
drag, startPoint x: 559, startPoint y: 199, endPoint x: 711, endPoint y: 247, distance: 159.4
click at [711, 247] on tbody "22062 View this section on Banner. TBA S M T W T F S 3:00 - 4:40 pm Graduate Sc…" at bounding box center [691, 484] width 879 height 980
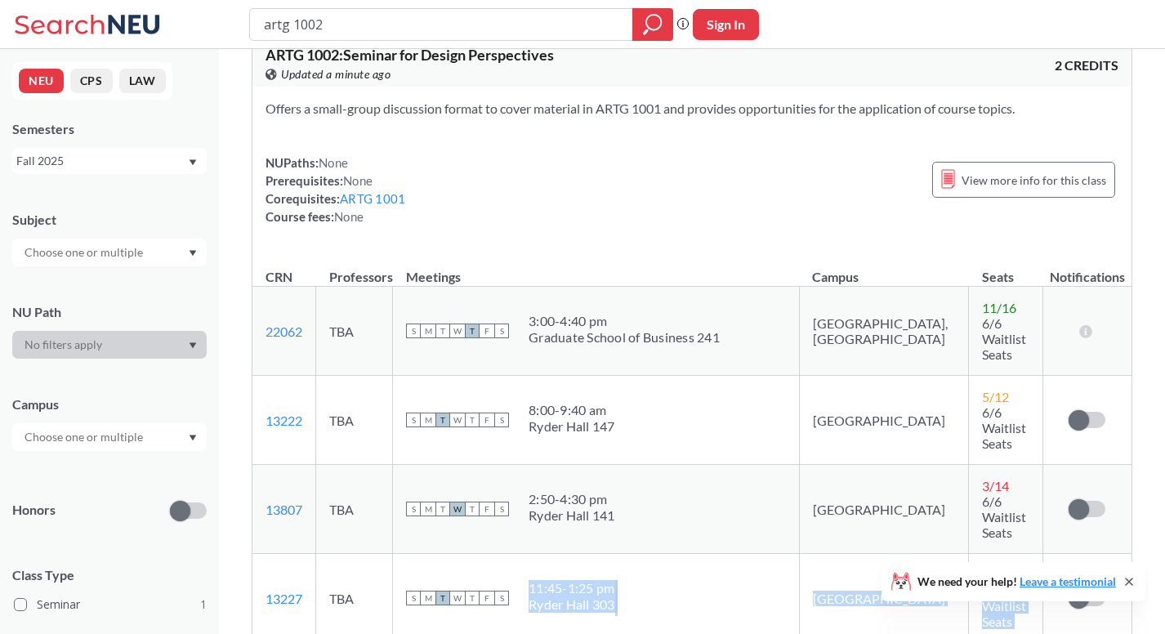
scroll to position [35, 0]
drag, startPoint x: 555, startPoint y: 486, endPoint x: 1021, endPoint y: 519, distance: 467.7
click at [1021, 552] on tr "13227 View this section on Banner. TBA S M T W T F S 11:45 - 1:25 pm Ryder Hall…" at bounding box center [691, 596] width 879 height 89
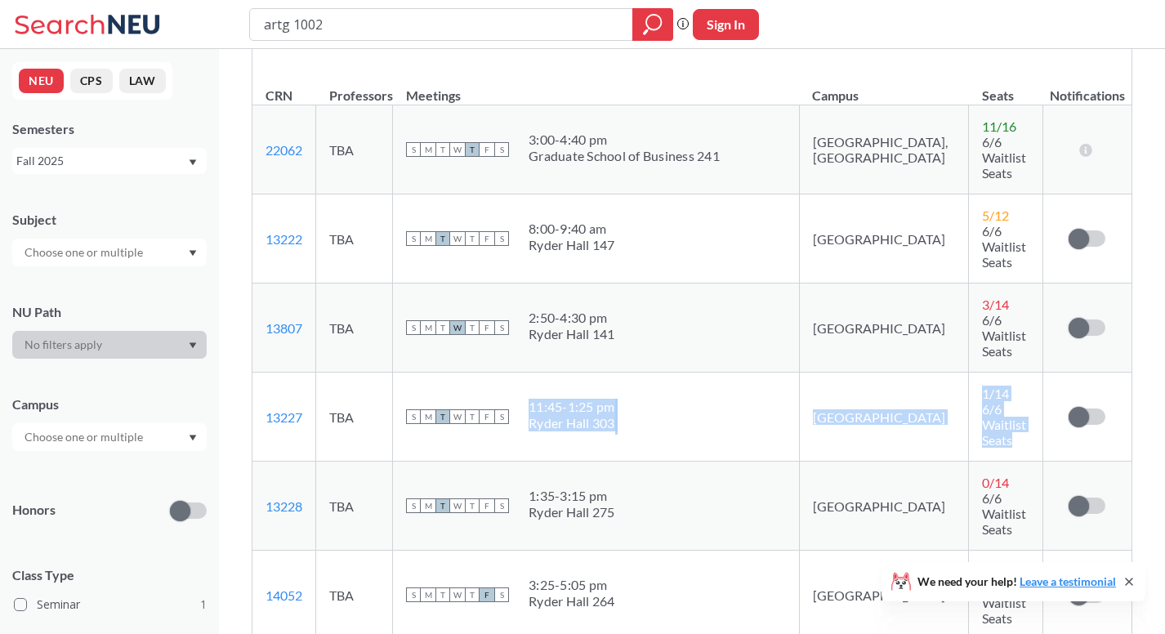
scroll to position [203, 0]
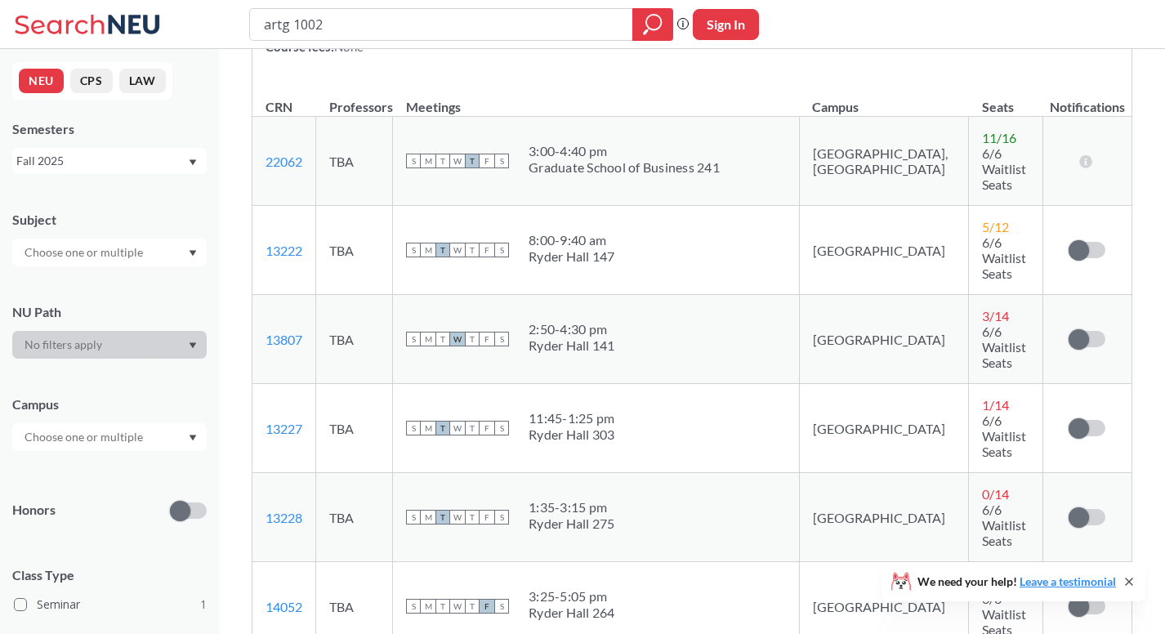
click at [721, 321] on div "S M T W T F S 2:50 - 4:30 pm Ryder Hall 141" at bounding box center [596, 339] width 380 height 36
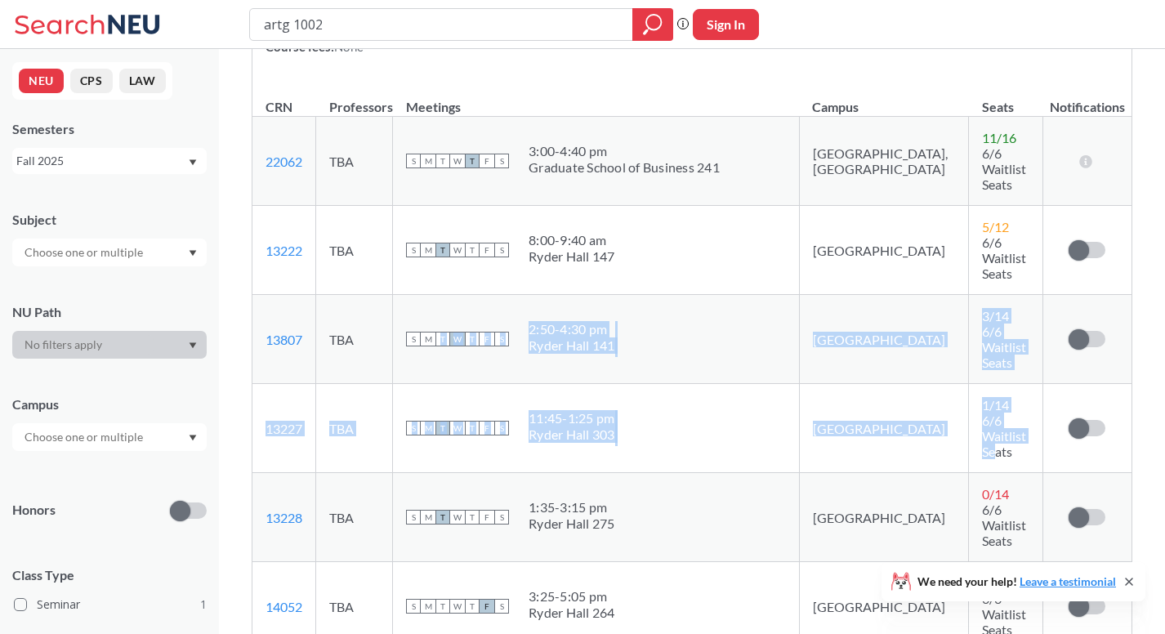
drag, startPoint x: 956, startPoint y: 343, endPoint x: 464, endPoint y: 278, distance: 496.2
click at [464, 278] on tbody "22062 View this section on Banner. TBA S M T W T F S 3:00 - 4:40 pm Graduate Sc…" at bounding box center [691, 607] width 879 height 980
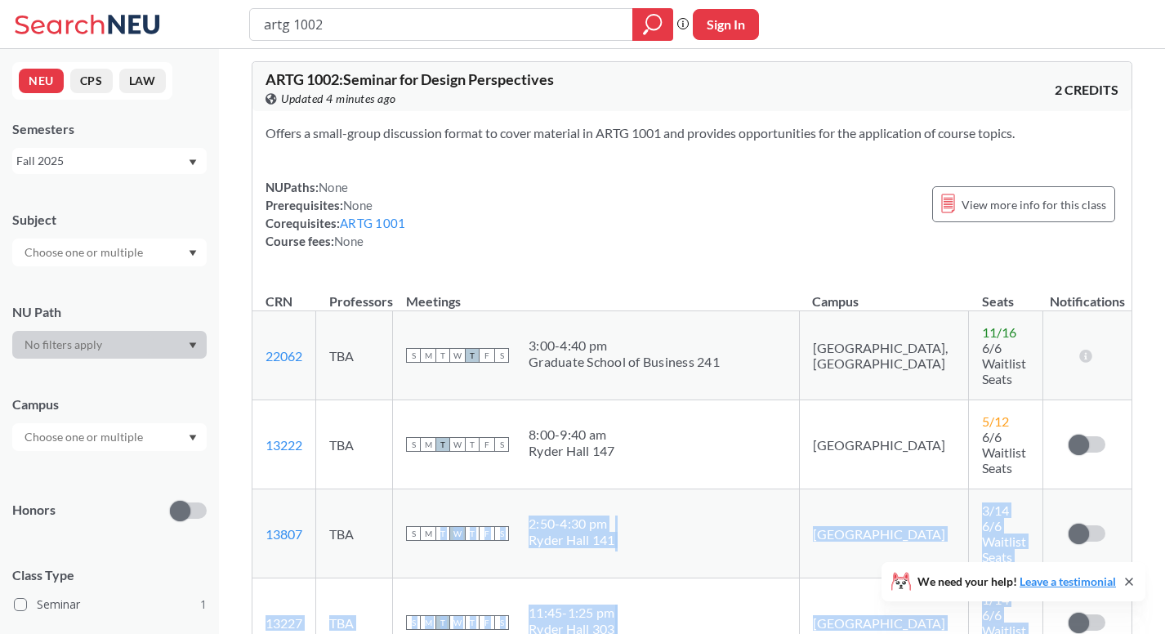
scroll to position [7, 0]
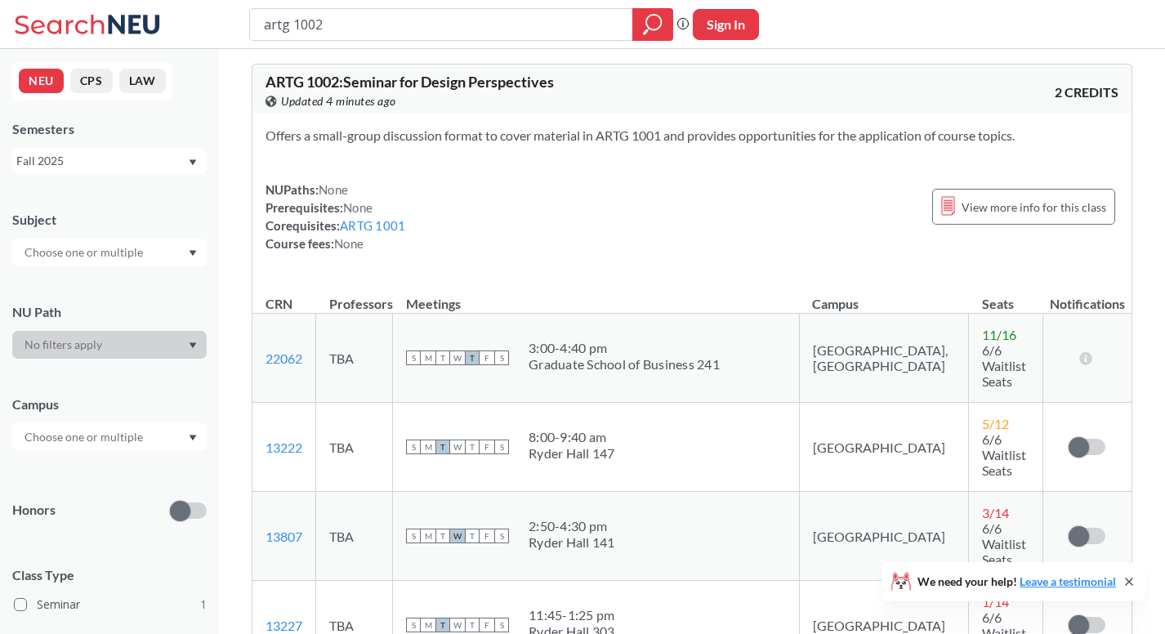
click at [498, 257] on div "Offers a small-group discussion format to cover material in ARTG 1001 and provi…" at bounding box center [691, 196] width 879 height 165
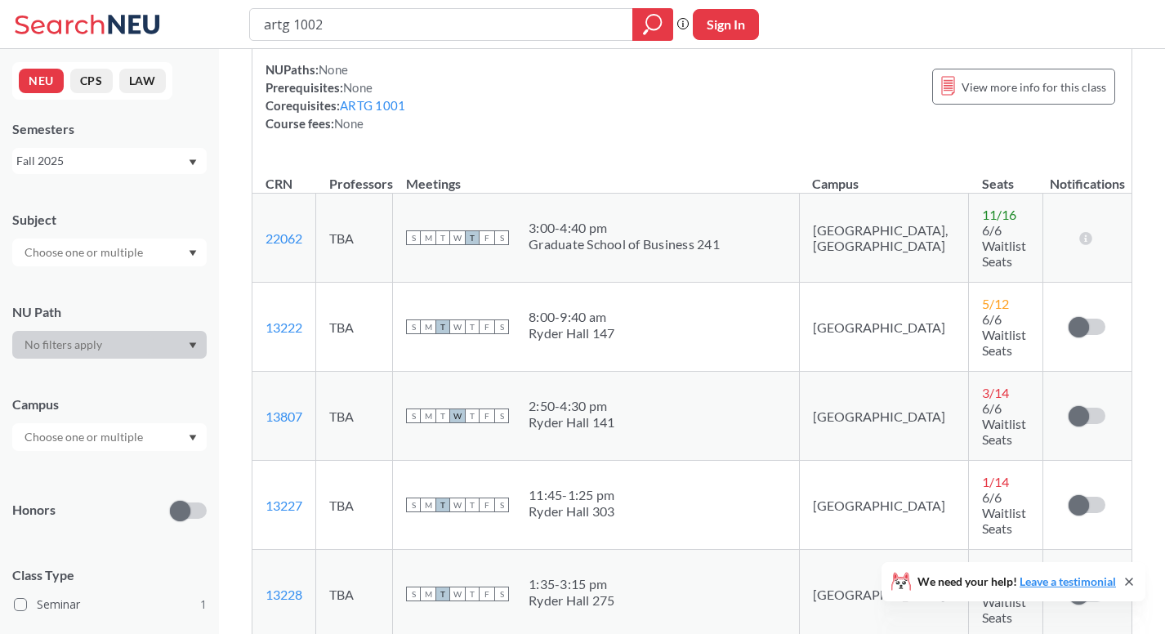
scroll to position [126, 0]
drag, startPoint x: 552, startPoint y: 343, endPoint x: 661, endPoint y: 368, distance: 111.4
click at [661, 399] on div "S M T W T F S 2:50 - 4:30 pm Ryder Hall 141" at bounding box center [596, 417] width 380 height 36
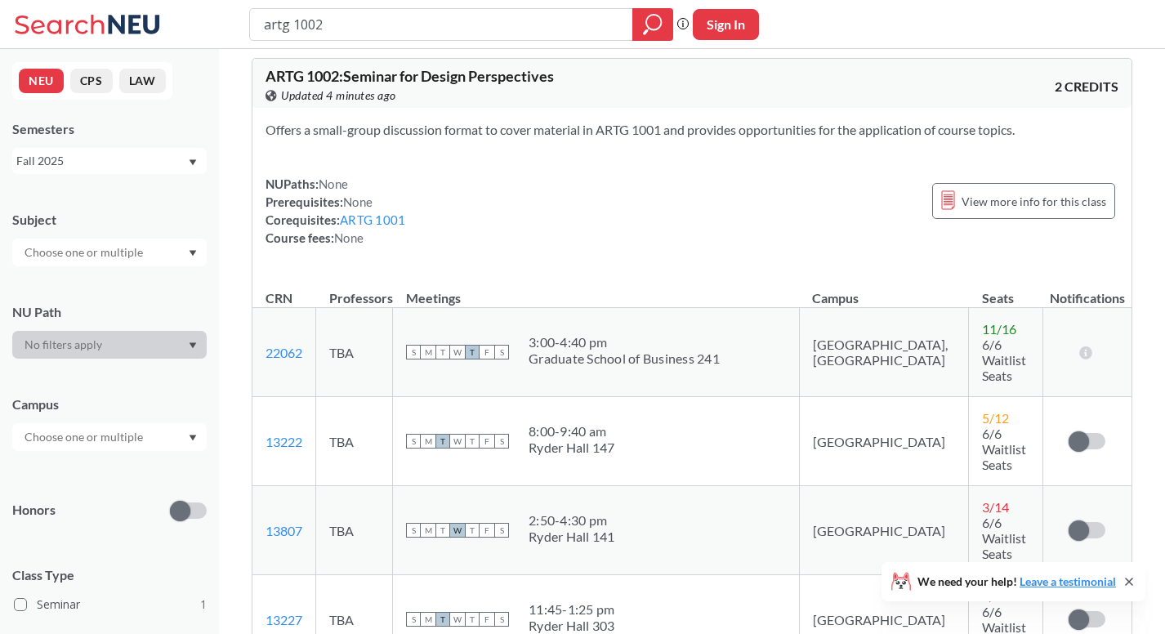
scroll to position [32, 0]
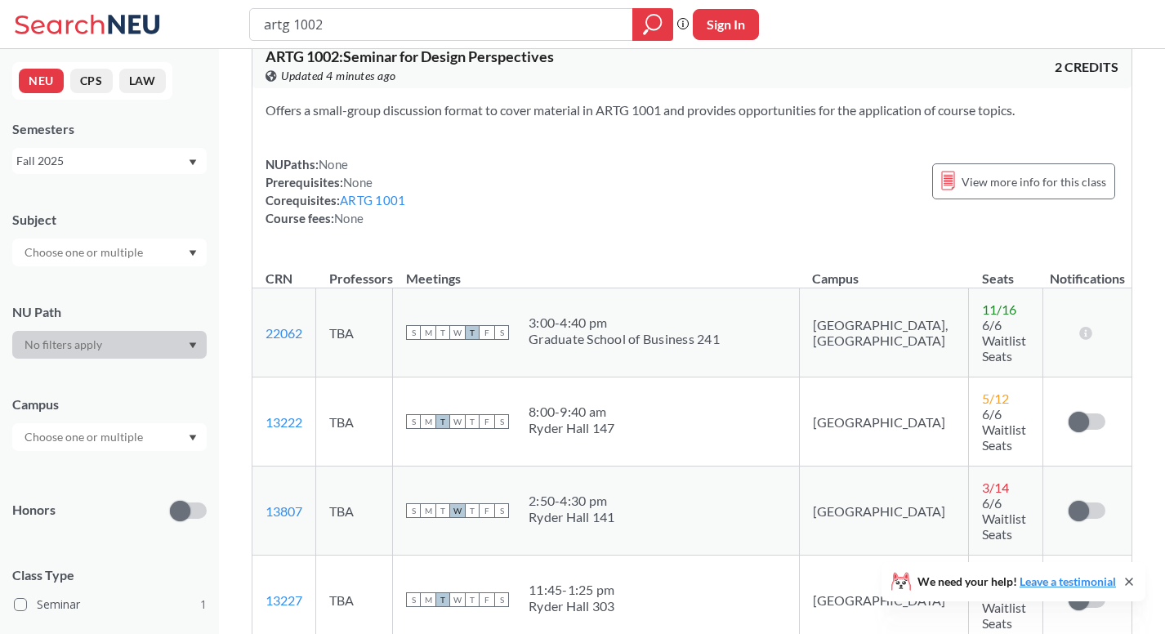
click at [615, 509] on div "Ryder Hall 141" at bounding box center [572, 517] width 87 height 16
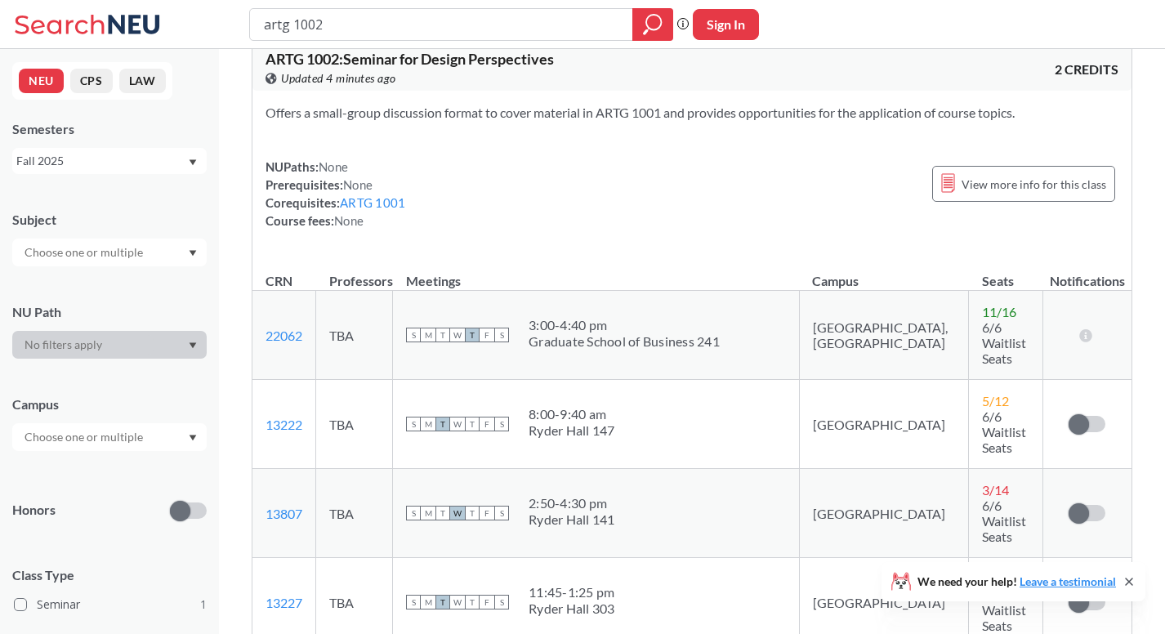
scroll to position [29, 0]
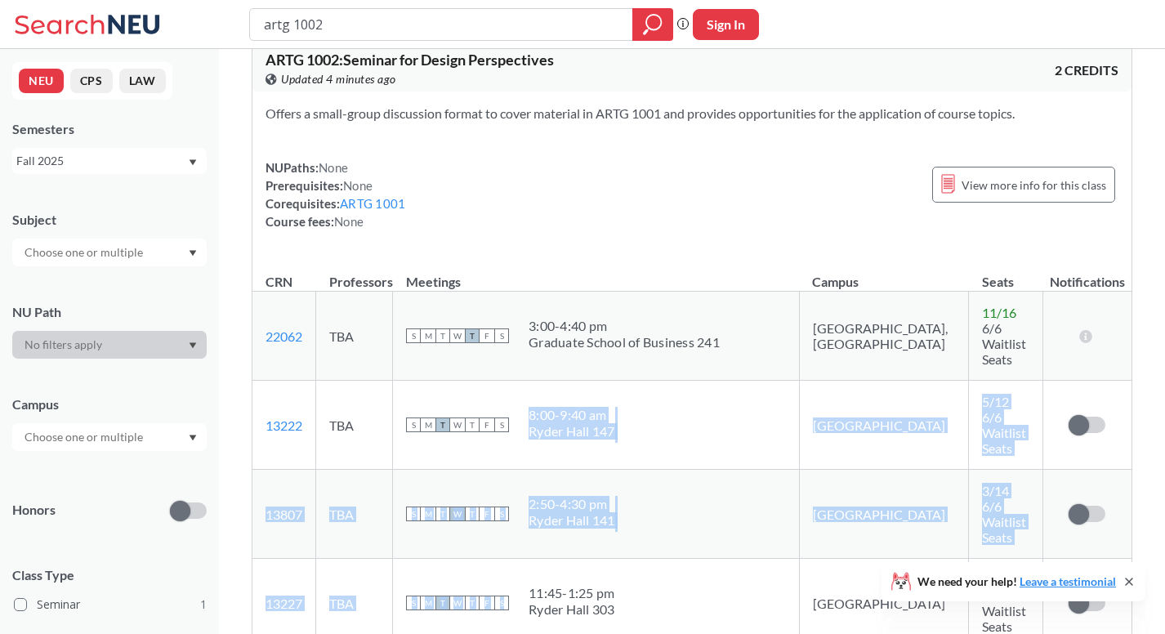
drag, startPoint x: 661, startPoint y: 523, endPoint x: 568, endPoint y: 415, distance: 142.5
click at [569, 470] on td "S M T W T F S 2:50 - 4:30 pm Ryder Hall 141" at bounding box center [596, 514] width 407 height 89
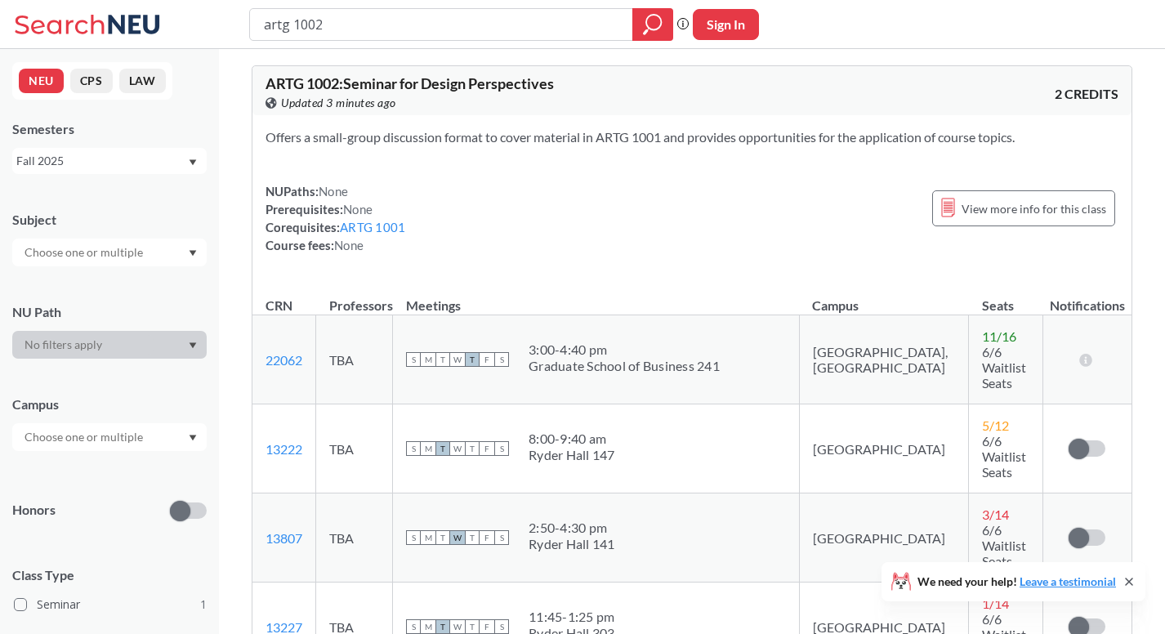
scroll to position [0, 0]
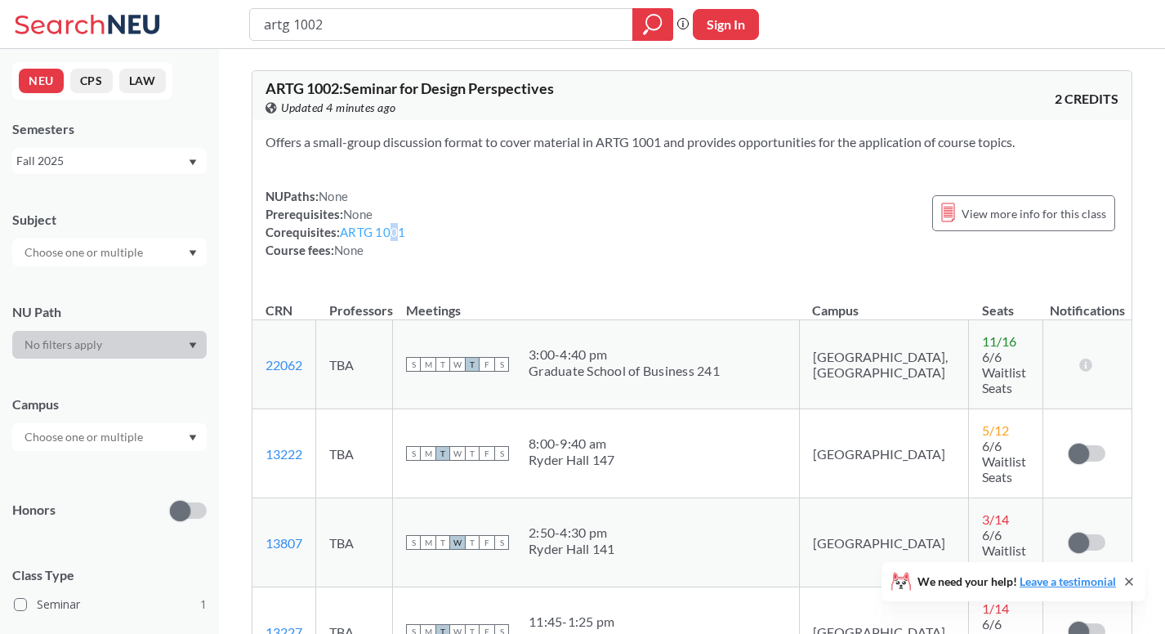
click at [393, 226] on link "ARTG 1001" at bounding box center [372, 232] width 65 height 15
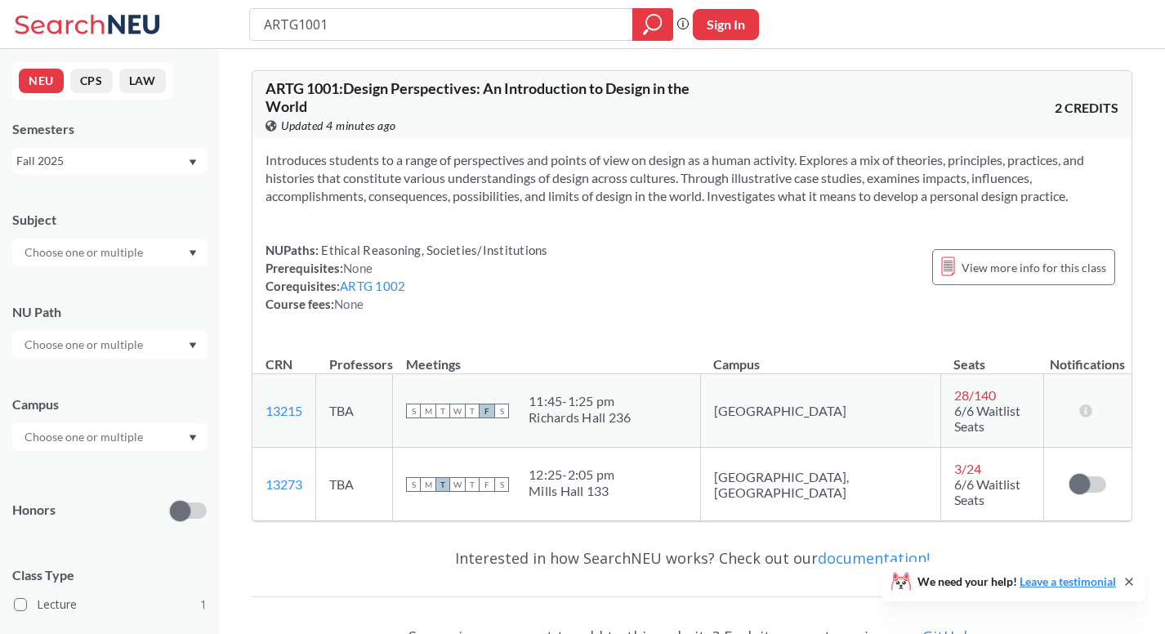
type input "artg 1002"
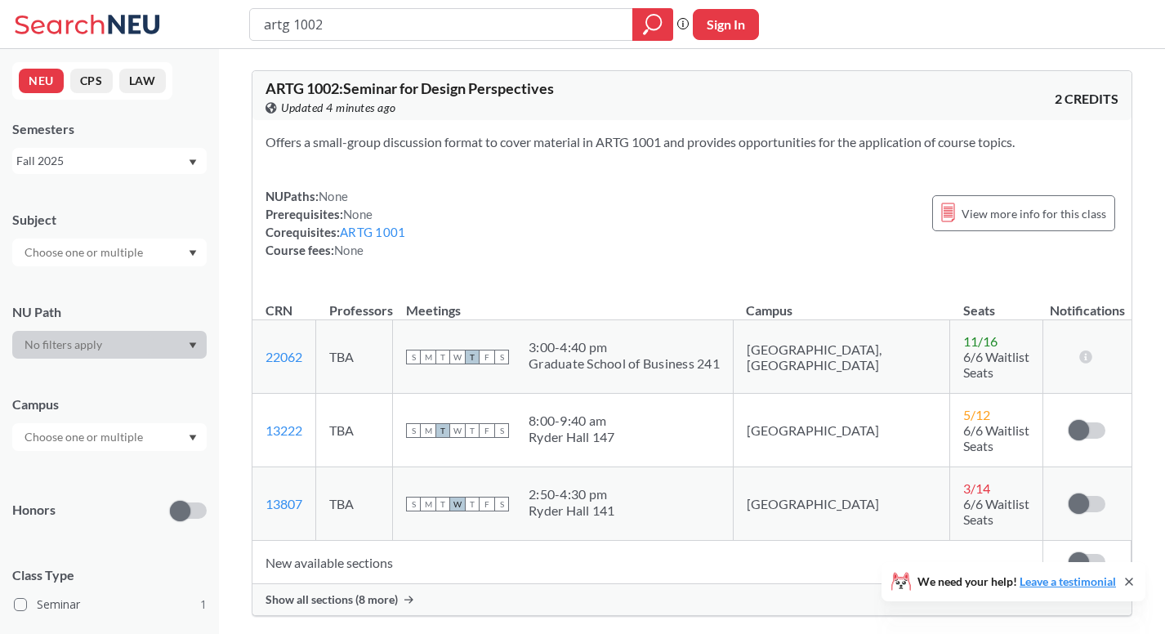
click at [385, 584] on div "Show all sections (8 more)" at bounding box center [691, 599] width 879 height 31
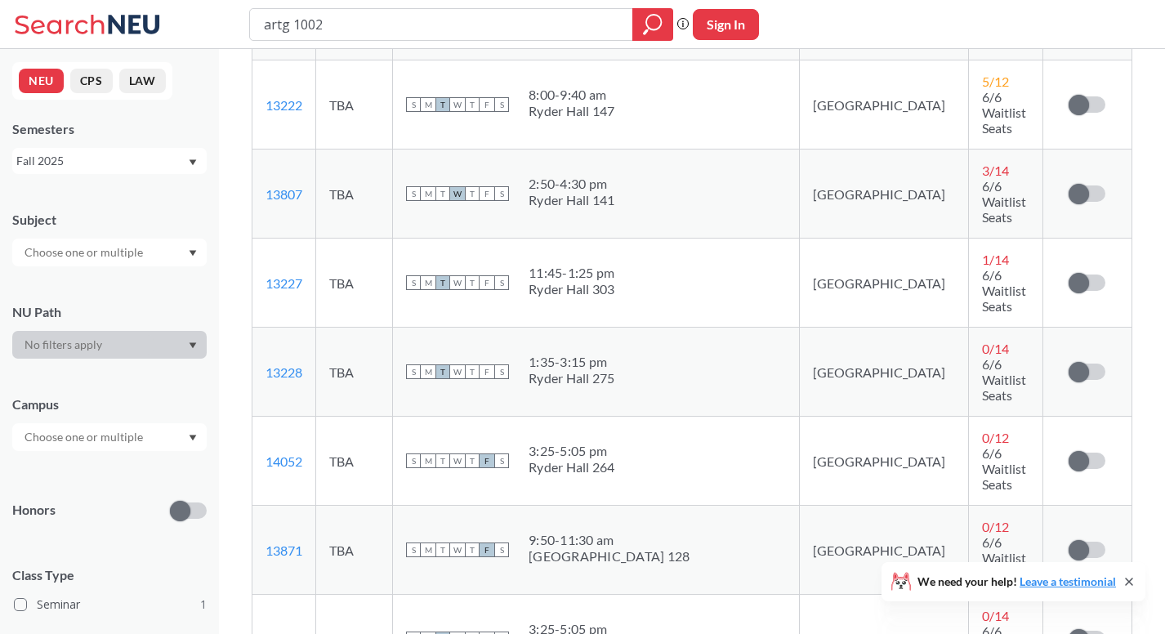
scroll to position [511, 0]
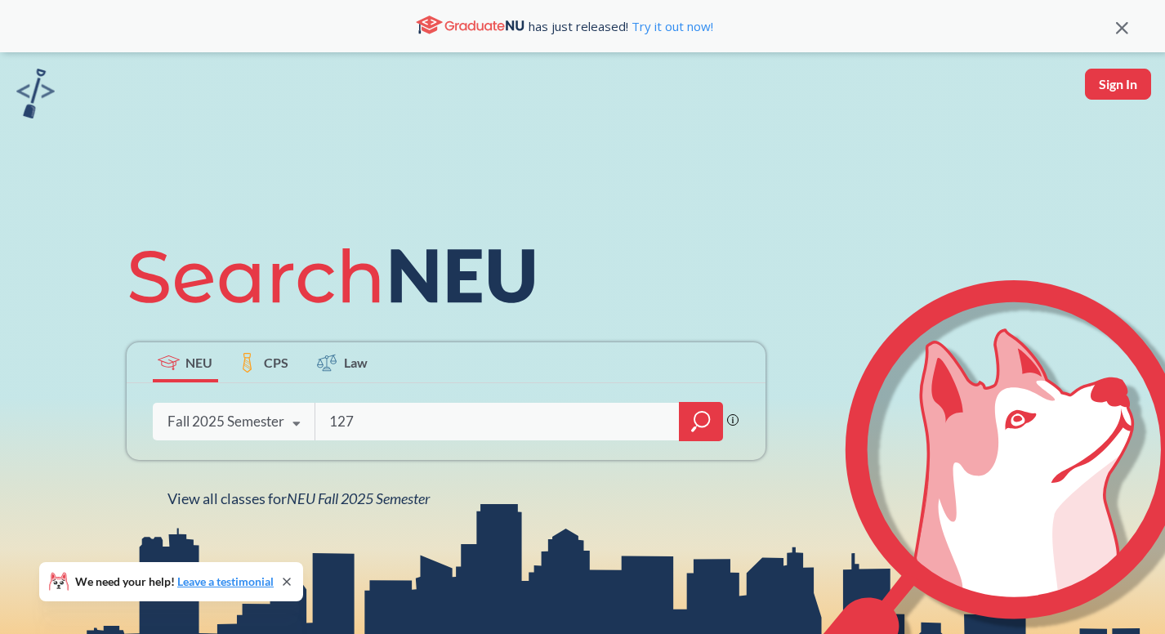
type input "1271"
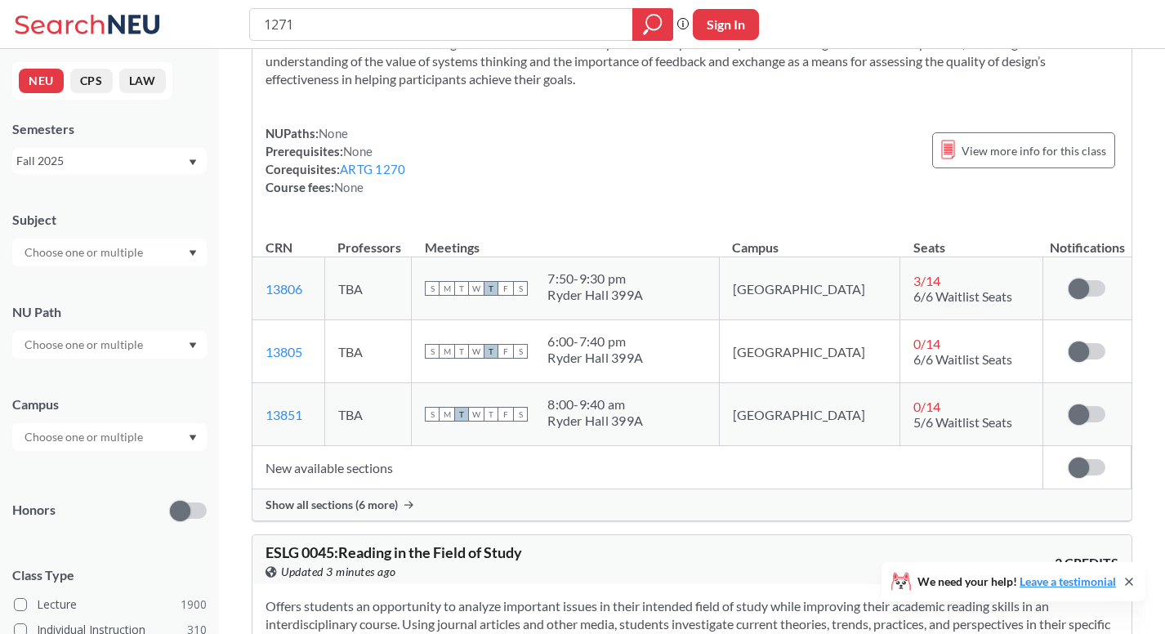
scroll to position [136, 0]
click at [370, 498] on span "Show all sections (6 more)" at bounding box center [332, 503] width 132 height 15
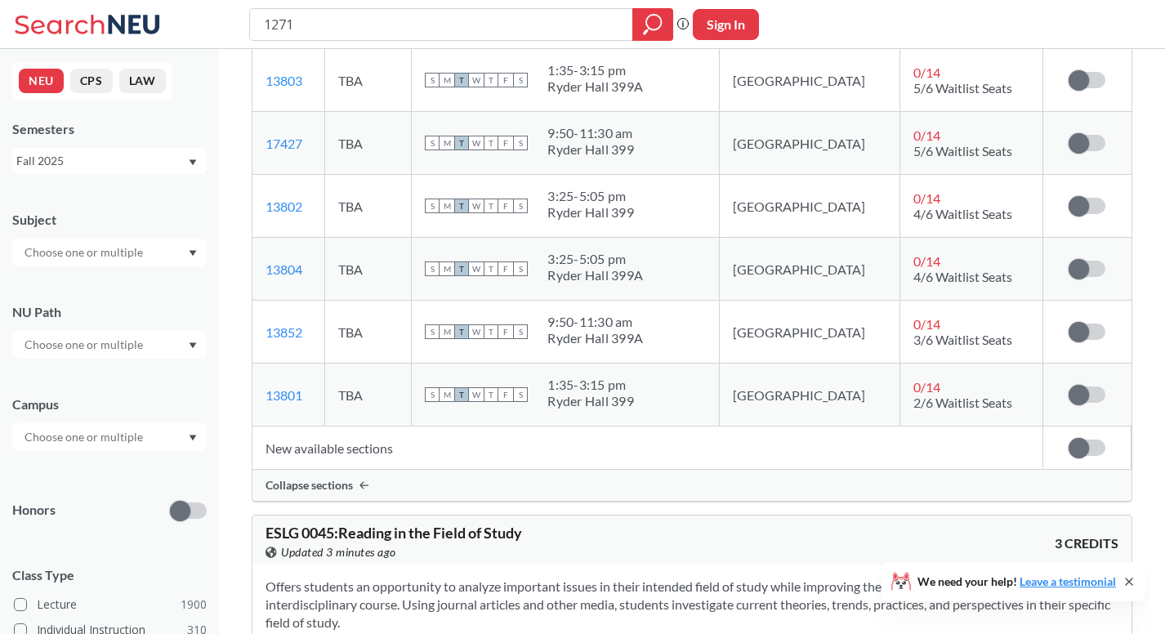
scroll to position [0, 0]
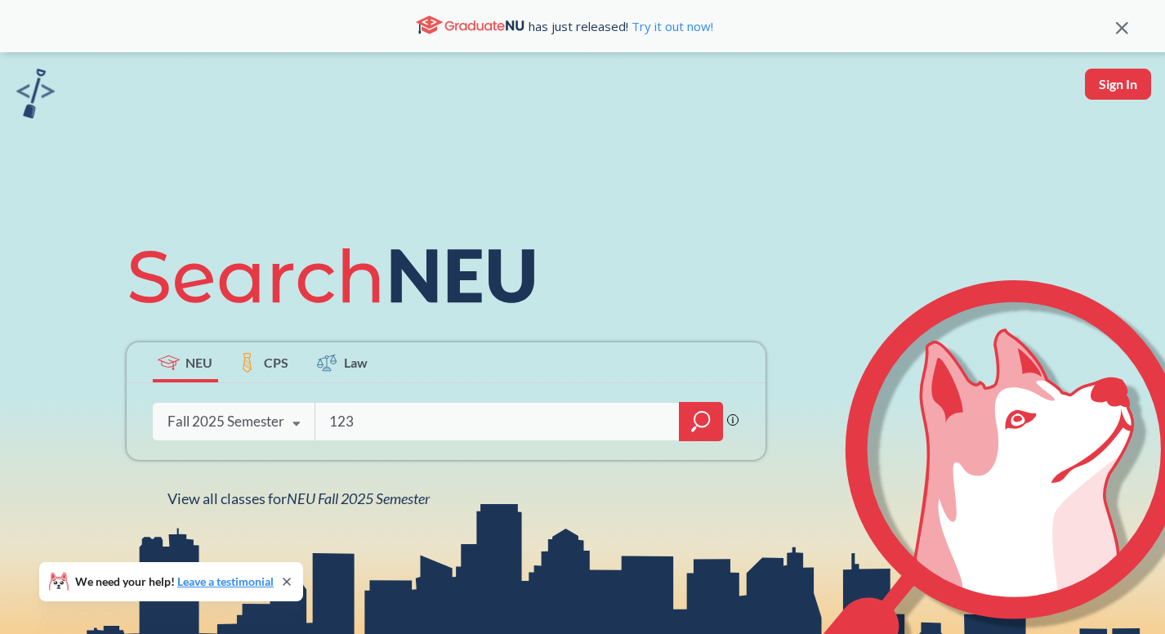
type input "1230"
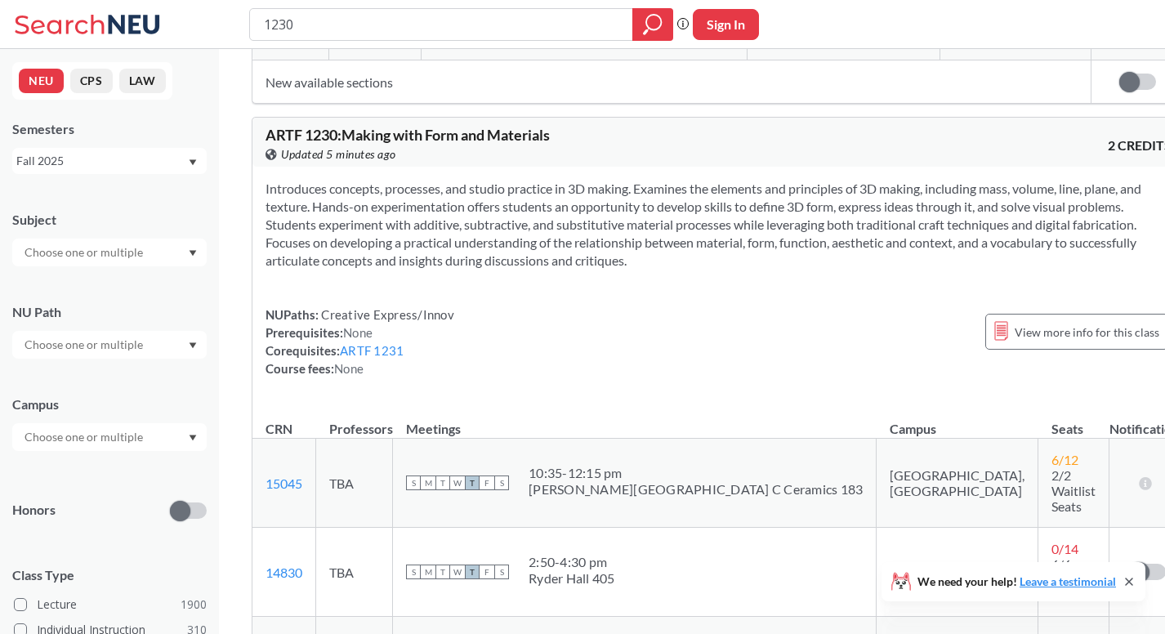
scroll to position [1923, 0]
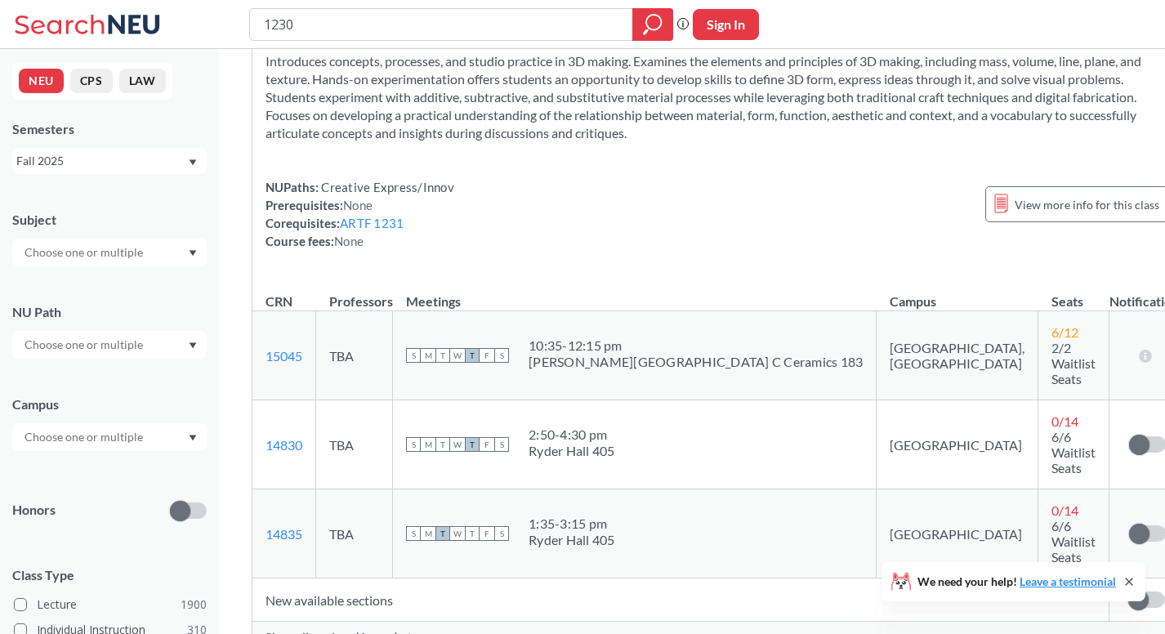
click at [408, 633] on icon at bounding box center [408, 637] width 9 height 8
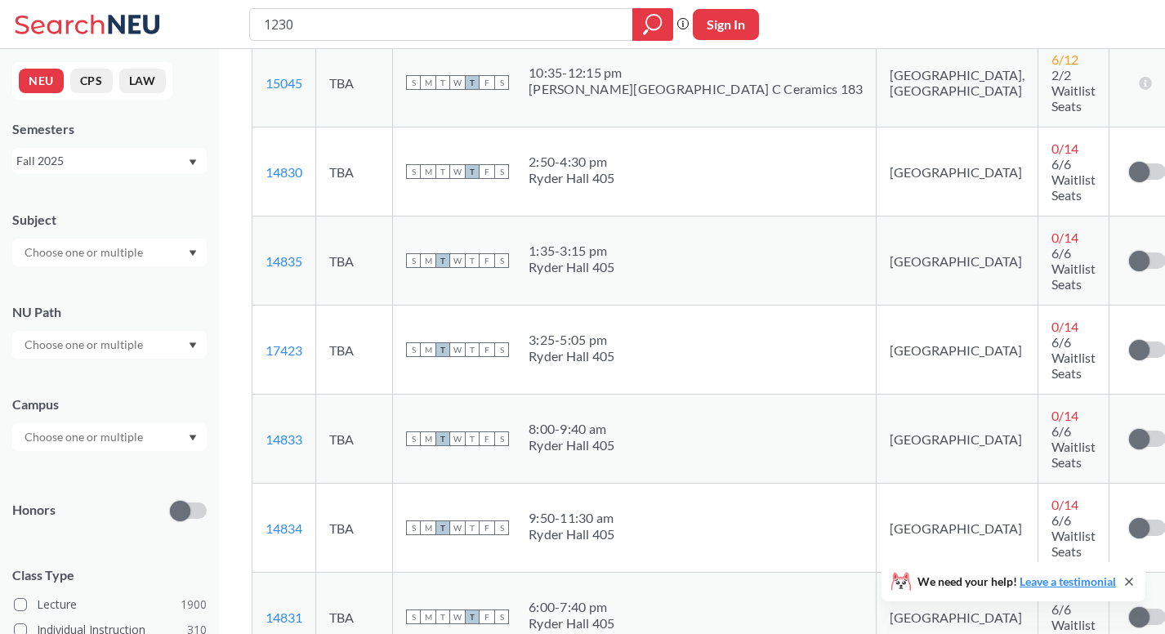
scroll to position [2189, 0]
